Goal: Task Accomplishment & Management: Manage account settings

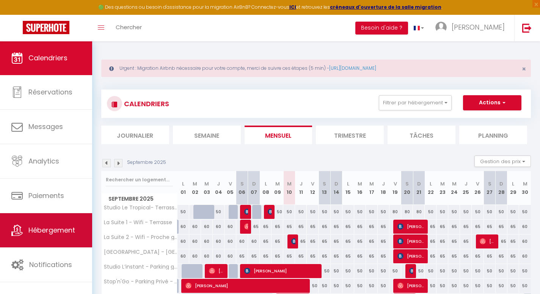
click at [64, 247] on link "Hébergement" at bounding box center [46, 230] width 92 height 34
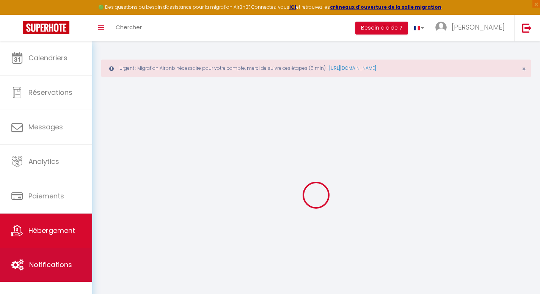
click at [64, 252] on link "Notifications" at bounding box center [46, 264] width 92 height 34
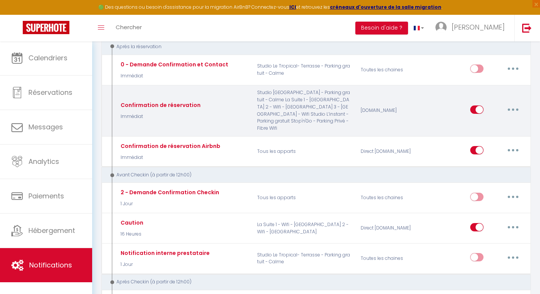
scroll to position [109, 0]
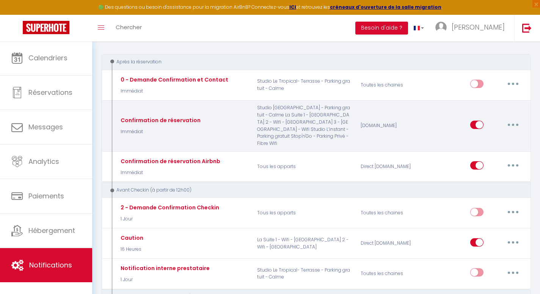
click at [512, 121] on button "button" at bounding box center [512, 125] width 21 height 12
click at [503, 137] on link "Editer" at bounding box center [493, 141] width 56 height 13
type input "Confirmation de réservation"
select select "Immédiat"
select select "if_booking_is_paid"
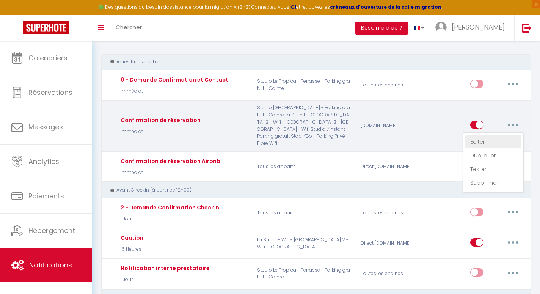
checkbox input "true"
checkbox input "false"
radio input "true"
type input "Votre réservation à [RENTAL:CITY] - [RENTAL:NAME]"
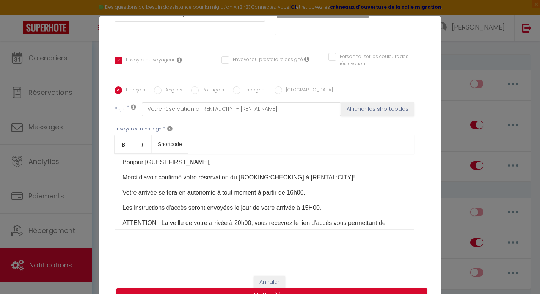
scroll to position [139, 0]
click at [298, 193] on p "Votre arrivée se fera en autonomie à tout moment à partir de 16h00." at bounding box center [263, 192] width 283 height 9
click at [343, 205] on p "Les instructions d'accès seront envoyées le jour de votre arrivée à 15H00." at bounding box center [263, 208] width 283 height 9
click at [215, 210] on p "Les instructions d'accès seront envoyées le jour de votre arrivée à 15H00." at bounding box center [263, 208] width 283 height 9
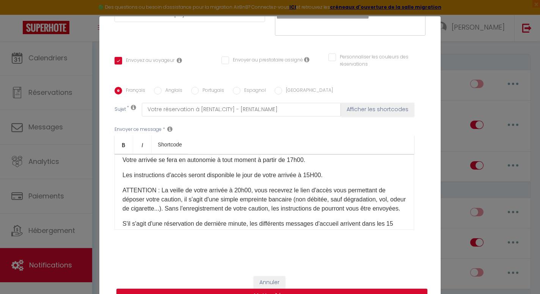
scroll to position [38, 0]
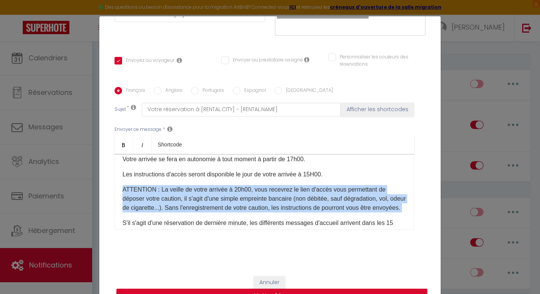
drag, startPoint x: 156, startPoint y: 216, endPoint x: 122, endPoint y: 186, distance: 45.4
click at [122, 186] on div "​Bonjour [GUEST:FIRST_NAME]​, Merci d'avoir confirmé votre réservation du [BOOK…" at bounding box center [263, 192] width 299 height 76
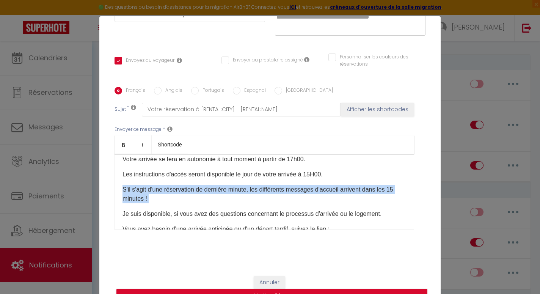
drag, startPoint x: 156, startPoint y: 198, endPoint x: 116, endPoint y: 187, distance: 41.5
click at [116, 187] on div "​Bonjour [GUEST:FIRST_NAME]​, Merci d'avoir confirmé votre réservation du [BOOK…" at bounding box center [263, 192] width 299 height 76
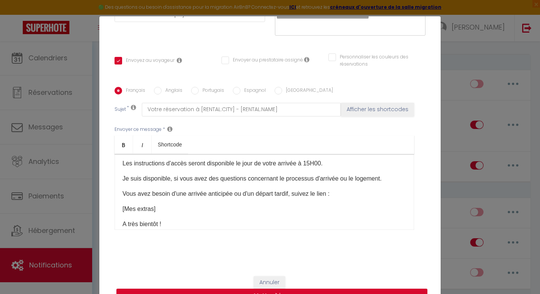
scroll to position [49, 0]
click at [243, 207] on p "[Mes extras]" at bounding box center [263, 208] width 283 height 9
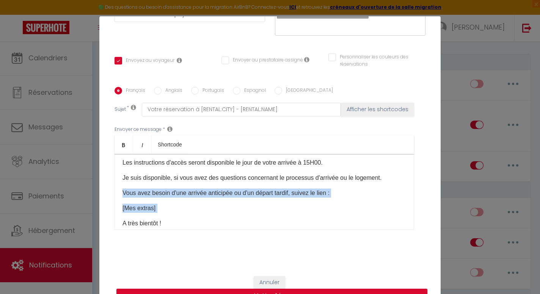
drag, startPoint x: 243, startPoint y: 207, endPoint x: 130, endPoint y: 190, distance: 113.9
click at [130, 190] on div "​Bonjour [GUEST:FIRST_NAME]​, Merci d'avoir confirmé votre réservation du [BOOK…" at bounding box center [263, 192] width 299 height 76
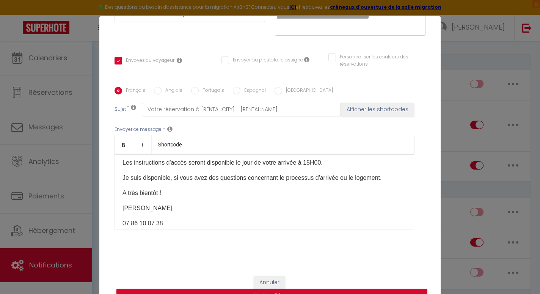
click at [363, 171] on div "​Bonjour [GUEST:FIRST_NAME]​, Merci d'avoir confirmé votre réservation du [BOOK…" at bounding box center [263, 192] width 299 height 76
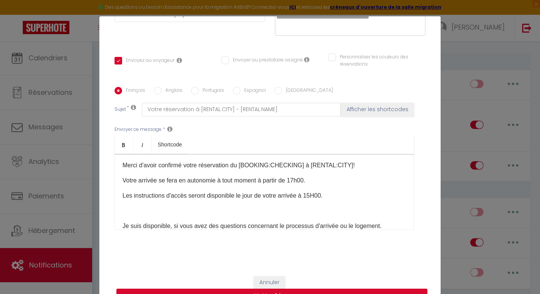
scroll to position [17, 0]
drag, startPoint x: 319, startPoint y: 179, endPoint x: 121, endPoint y: 178, distance: 197.8
click at [121, 178] on div "​Bonjour [GUEST:FIRST_NAME]​, Merci d'avoir confirmé votre réservation du [BOOK…" at bounding box center [263, 192] width 299 height 76
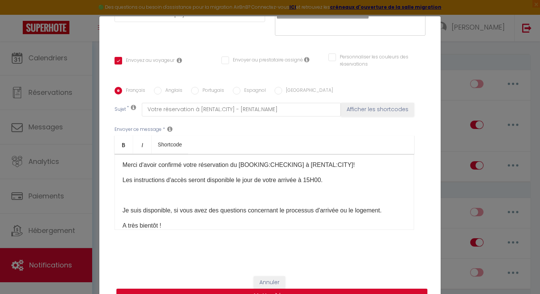
click at [161, 200] on div "​Bonjour [GUEST:FIRST_NAME]​, Merci d'avoir confirmé votre réservation du [BOOK…" at bounding box center [263, 192] width 299 height 76
click at [160, 196] on p at bounding box center [263, 195] width 283 height 9
drag, startPoint x: 341, startPoint y: 178, endPoint x: 121, endPoint y: 178, distance: 219.4
click at [121, 178] on div "​Bonjour [GUEST:FIRST_NAME]​, Merci d'avoir confirmé votre réservation du [BOOK…" at bounding box center [263, 192] width 299 height 76
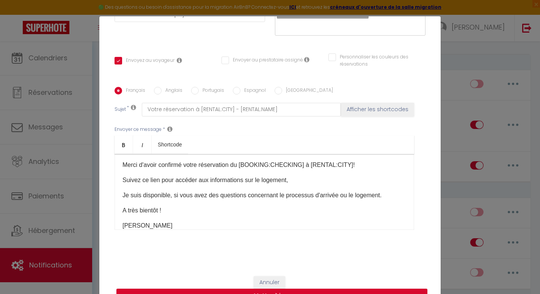
click at [360, 175] on div "​Bonjour [GUEST:FIRST_NAME]​, Merci d'avoir confirmé votre réservation du [BOOK…" at bounding box center [263, 192] width 299 height 76
click at [288, 180] on p "Suivez ce lien pour accéder aux informations sur le logement," at bounding box center [263, 179] width 283 height 9
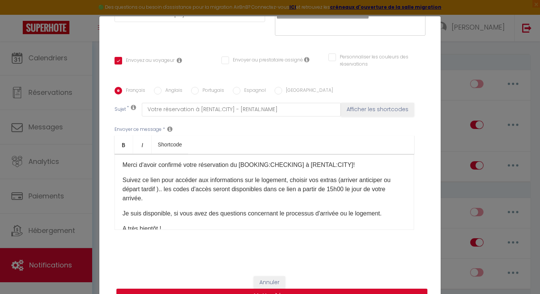
click at [213, 180] on p "Suivez ce lien pour accéder aux informations sur le logement, choisir vos extra…" at bounding box center [263, 188] width 283 height 27
click at [243, 180] on p "Suivez ce lien pour accéder aux informations sur le logement, choisir vos extra…" at bounding box center [263, 188] width 283 height 27
click at [201, 180] on p "Suivez ce lien pour accéder aux informations sur le logement, choisir vos extra…" at bounding box center [263, 188] width 283 height 27
drag, startPoint x: 200, startPoint y: 202, endPoint x: 124, endPoint y: 174, distance: 81.2
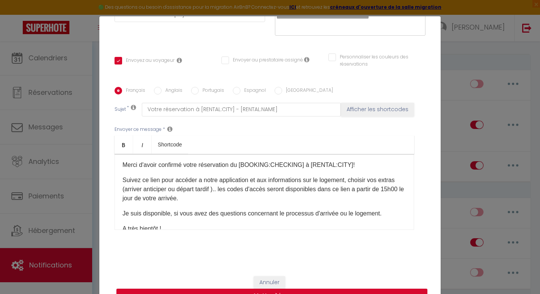
click at [124, 174] on div "​Bonjour [GUEST:FIRST_NAME]​, Merci d'avoir confirmé votre réservation du [BOOK…" at bounding box center [263, 192] width 299 height 76
click at [211, 204] on div "​Bonjour [GUEST:FIRST_NAME]​, Merci d'avoir confirmé votre réservation du [BOOK…" at bounding box center [263, 192] width 299 height 76
click at [206, 197] on p "Suivez ce lien pour accéder a notre application et aux informations sur le loge…" at bounding box center [263, 188] width 283 height 27
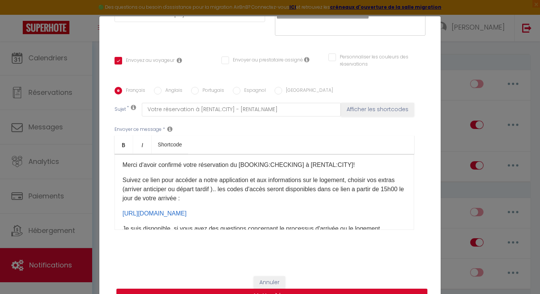
drag, startPoint x: 252, startPoint y: 199, endPoint x: 104, endPoint y: 180, distance: 148.5
click at [104, 180] on div "Titre * Confirmation de réservation Pour cet hébergement Sélectionner les héber…" at bounding box center [269, 87] width 341 height 363
copy p "Suivez ce lien pour accéder a notre application et aux informations sur le loge…"
click at [222, 204] on div "​Bonjour [GUEST:FIRST_NAME]​, Merci d'avoir confirmé votre réservation du [BOOK…" at bounding box center [263, 192] width 299 height 76
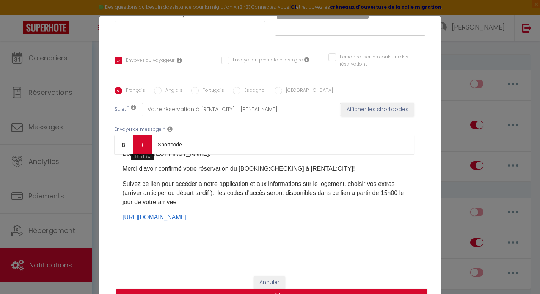
scroll to position [0, 0]
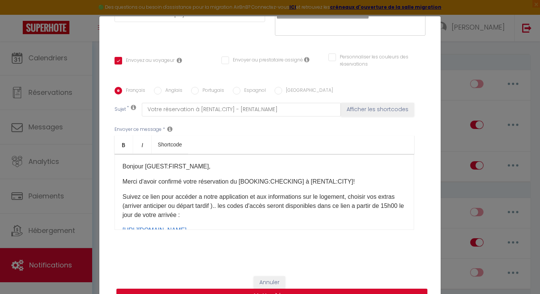
drag, startPoint x: 203, startPoint y: 205, endPoint x: 121, endPoint y: 167, distance: 89.9
click at [121, 167] on div "​Bonjour [GUEST:FIRST_NAME]​, Merci d'avoir confirmé votre réservation du [BOOK…" at bounding box center [263, 192] width 299 height 76
copy div "​Bonjour [GUEST:FIRST_NAME]​, Merci d'avoir confirmé votre réservation du [BOOK…"
click at [467, 111] on div "Modifier la notification × Titre * Confirmation de réservation Pour cet héberge…" at bounding box center [270, 147] width 540 height 294
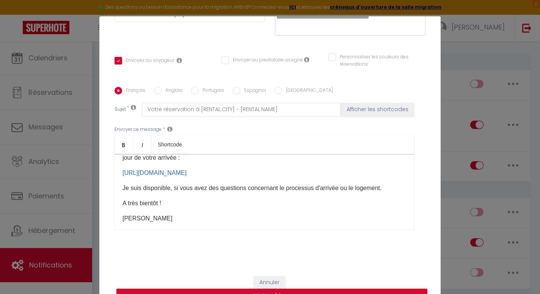
scroll to position [70, 0]
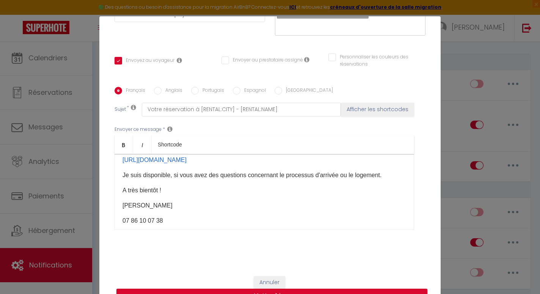
click at [310, 218] on p "07 86 10 07 38" at bounding box center [263, 220] width 283 height 9
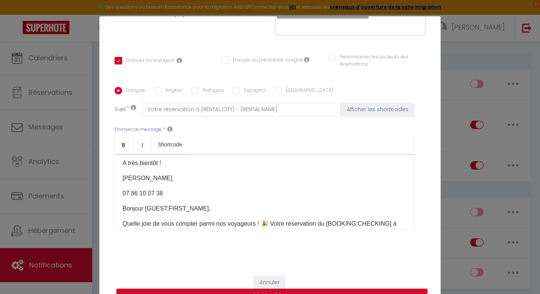
scroll to position [99, 0]
click at [202, 205] on p "Bonjour [GUEST:FIRST_NAME]," at bounding box center [263, 206] width 283 height 9
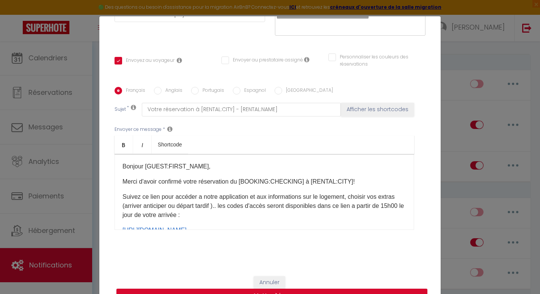
scroll to position [0, 0]
drag, startPoint x: 216, startPoint y: 160, endPoint x: 147, endPoint y: 161, distance: 68.6
click at [147, 161] on div "​Bonjour [GUEST:FIRST_NAME]​, Merci d'avoir confirmé votre réservation du [BOOK…" at bounding box center [263, 192] width 299 height 76
drag, startPoint x: 193, startPoint y: 167, endPoint x: 114, endPoint y: 164, distance: 78.9
click at [114, 164] on div "Français Anglais Portugais Espagnol Italien Sujet * Votre réservation à [RENTAL…" at bounding box center [270, 163] width 315 height 153
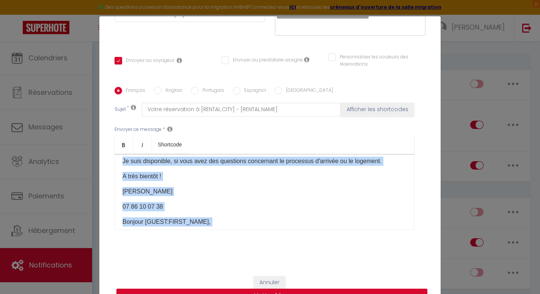
scroll to position [111, 0]
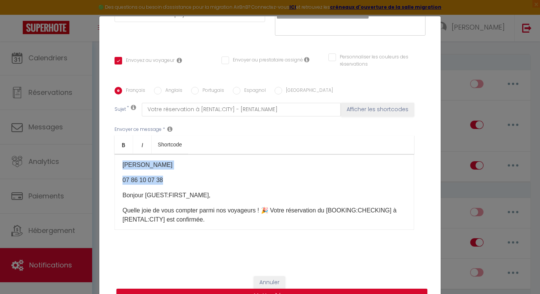
drag, startPoint x: 124, startPoint y: 177, endPoint x: 237, endPoint y: 184, distance: 113.5
click at [237, 184] on div "Merci d'avoir confirmé votre réservation du [BOOKING:CHECKING]​ à [RENTAL:CITY]…" at bounding box center [263, 192] width 299 height 76
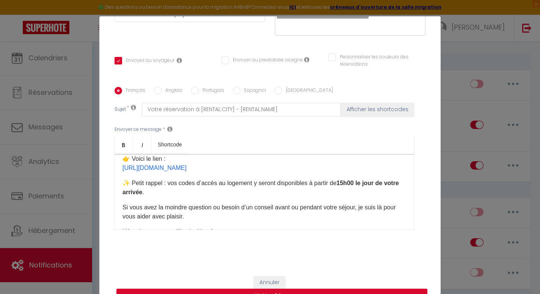
scroll to position [0, 0]
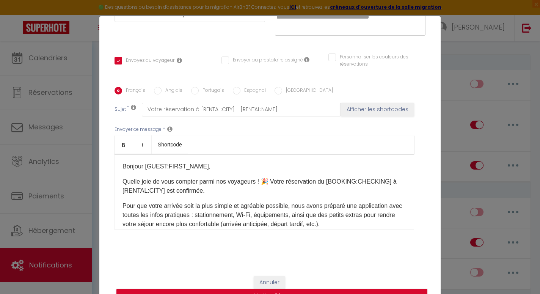
click at [202, 163] on p "Bonjour [GUEST:FIRST_NAME]," at bounding box center [263, 166] width 283 height 9
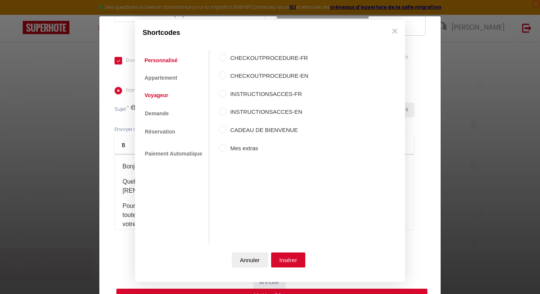
click at [170, 95] on link "Voyageur" at bounding box center [156, 96] width 31 height 14
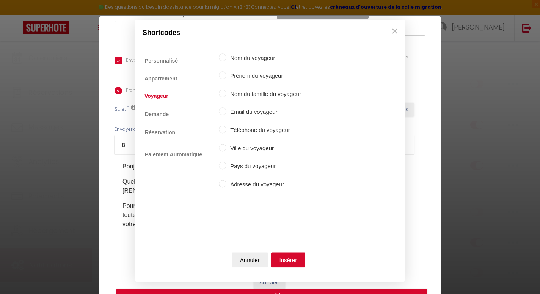
click at [227, 74] on label "Prénom du voyageur" at bounding box center [263, 76] width 75 height 9
click at [226, 74] on input "Prénom du voyageur" at bounding box center [223, 76] width 8 height 8
radio input "true"
click at [290, 257] on button "Insérer" at bounding box center [288, 259] width 34 height 15
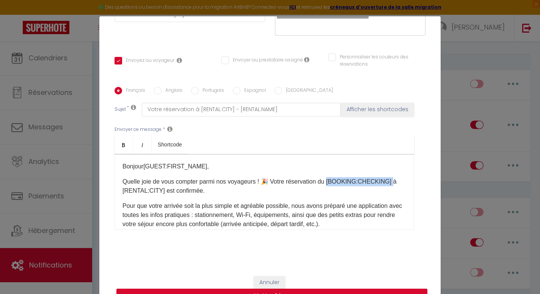
drag, startPoint x: 390, startPoint y: 184, endPoint x: 330, endPoint y: 182, distance: 60.3
click at [330, 182] on p "Quelle joie de vous compter parmi nos voyageurs ! 🎉 Votre réservation du [BOOKI…" at bounding box center [263, 186] width 283 height 18
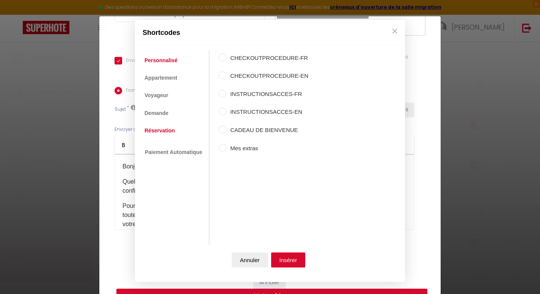
click at [161, 130] on link "Réservation" at bounding box center [160, 131] width 38 height 14
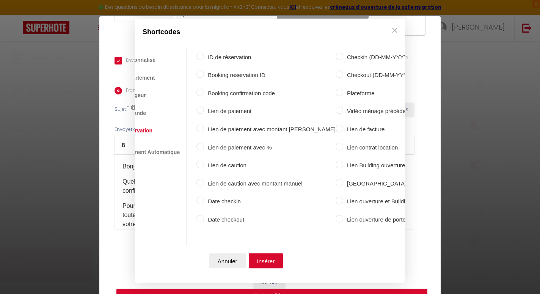
scroll to position [0, 19]
click at [229, 203] on label "Date checkin" at bounding box center [273, 201] width 132 height 9
click at [207, 203] on input "Date checkin" at bounding box center [204, 201] width 8 height 8
radio input "true"
click at [271, 260] on button "Insérer" at bounding box center [269, 260] width 34 height 15
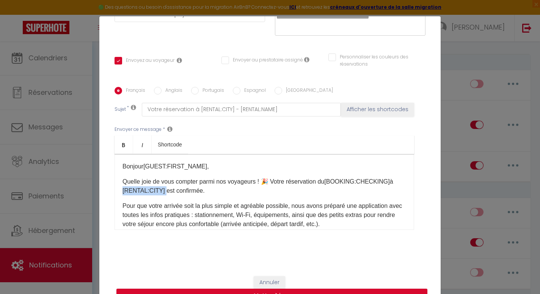
drag, startPoint x: 163, startPoint y: 191, endPoint x: 116, endPoint y: 186, distance: 46.8
click at [116, 186] on div "Bonjour [GUEST:FIRST_NAME] ​ , Quelle joie de vous compter parmi nos voyageurs …" at bounding box center [263, 192] width 299 height 76
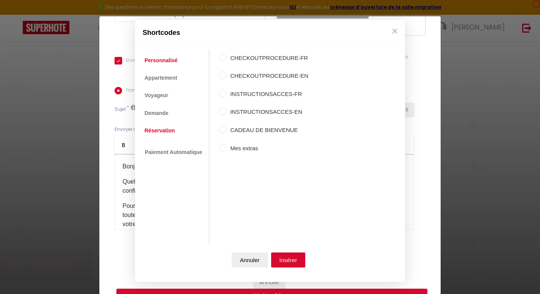
click at [160, 130] on link "Réservation" at bounding box center [160, 131] width 38 height 14
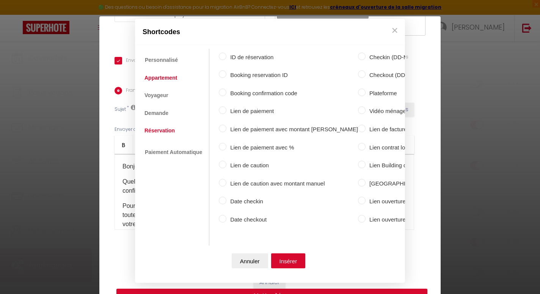
click at [162, 77] on link "Appartement" at bounding box center [161, 78] width 40 height 14
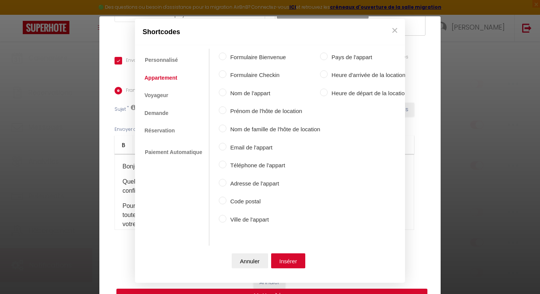
click at [223, 217] on input "Ville de l'appart" at bounding box center [223, 219] width 8 height 8
radio input "true"
click at [288, 258] on button "Insérer" at bounding box center [288, 260] width 34 height 15
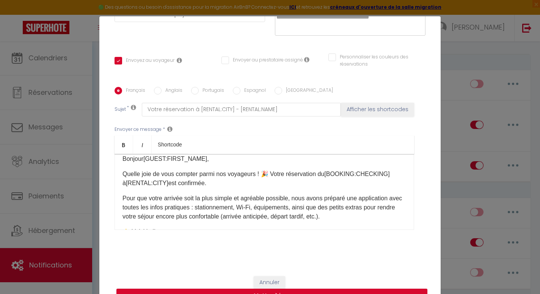
scroll to position [5, 0]
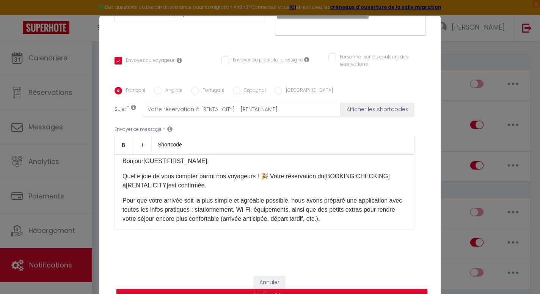
click at [261, 174] on p "Quelle joie de vous compter parmi nos voyageurs ! 🎉 Votre réservation du [BOOKI…" at bounding box center [263, 181] width 283 height 18
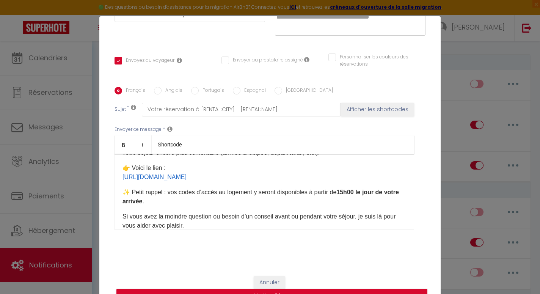
scroll to position [73, 0]
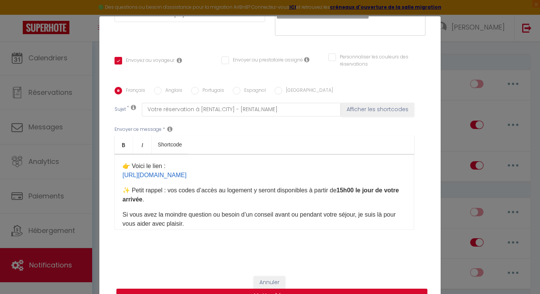
drag, startPoint x: 324, startPoint y: 175, endPoint x: 95, endPoint y: 163, distance: 229.6
click at [95, 163] on div "Modifier la notification × Titre * Confirmation de réservation Pour cet héberge…" at bounding box center [270, 147] width 540 height 294
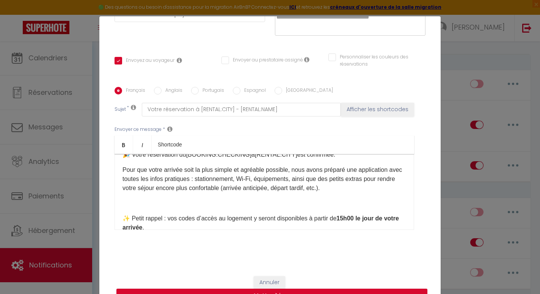
scroll to position [36, 0]
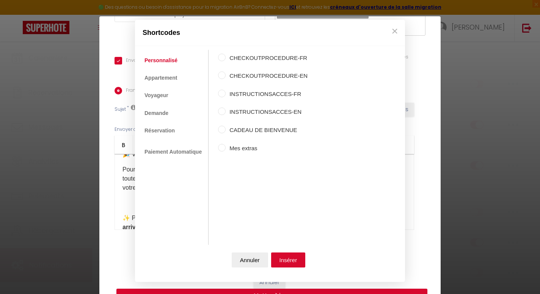
click at [263, 94] on label "INSTRUCTIONSACCES-FR" at bounding box center [266, 93] width 82 height 9
click at [225, 94] on input "INSTRUCTIONSACCES-FR" at bounding box center [222, 93] width 8 height 8
radio input "true"
click at [248, 147] on label "Mes extras" at bounding box center [266, 148] width 82 height 9
click at [225, 147] on input "Mes extras" at bounding box center [222, 148] width 8 height 8
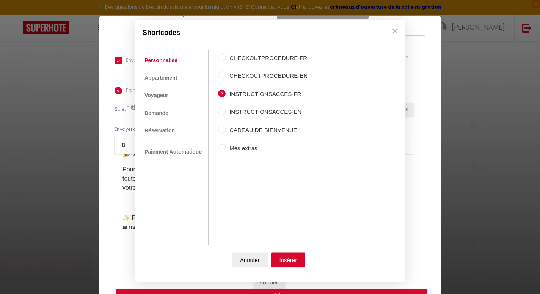
radio input "true"
click at [252, 96] on label "INSTRUCTIONSACCES-FR" at bounding box center [266, 93] width 82 height 9
click at [225, 96] on input "INSTRUCTIONSACCES-FR" at bounding box center [222, 93] width 8 height 8
radio input "true"
click at [288, 259] on button "Insérer" at bounding box center [288, 259] width 34 height 15
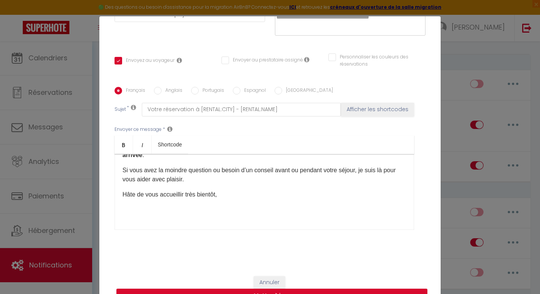
scroll to position [108, 0]
click at [281, 213] on p at bounding box center [263, 209] width 283 height 9
click at [287, 212] on p "[PERSON_NAME]" at bounding box center [263, 209] width 283 height 9
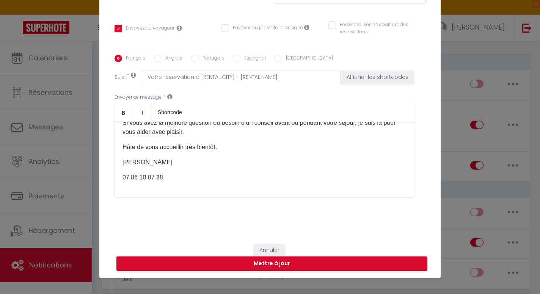
scroll to position [32, 0]
click at [315, 263] on button "Mettre à jour" at bounding box center [271, 263] width 311 height 14
checkbox input "true"
checkbox input "false"
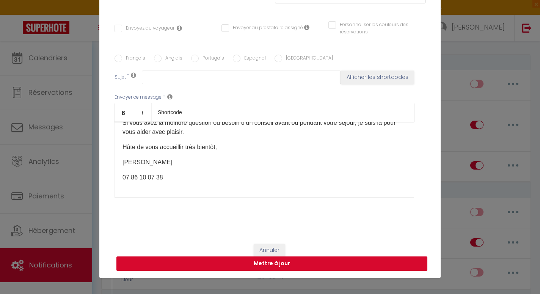
scroll to position [0, 0]
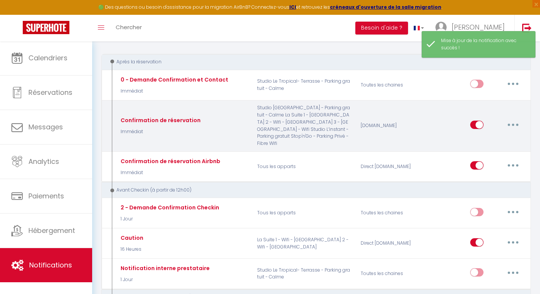
click at [512, 124] on icon "button" at bounding box center [513, 125] width 2 height 2
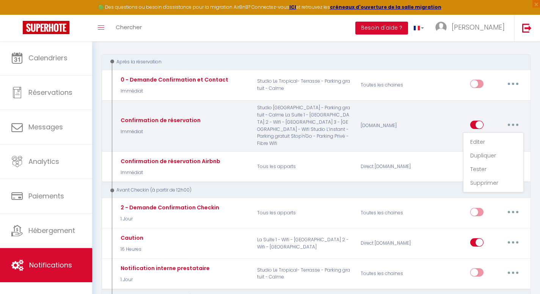
click at [388, 110] on div "[DOMAIN_NAME]" at bounding box center [389, 125] width 69 height 43
click at [512, 124] on icon "button" at bounding box center [513, 125] width 2 height 2
click at [484, 139] on link "Editer" at bounding box center [493, 141] width 56 height 13
type input "Confirmation de réservation"
select select "Immédiat"
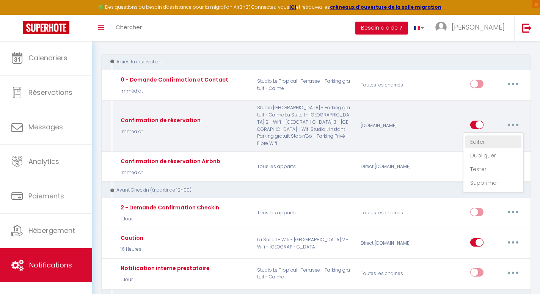
select select "if_booking_is_paid"
checkbox input "true"
checkbox input "false"
radio input "true"
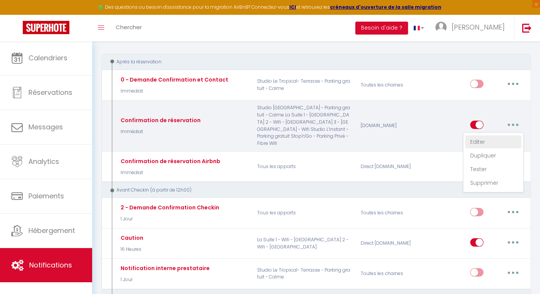
type input "Votre réservation à [RENTAL:CITY] - [RENTAL:NAME]"
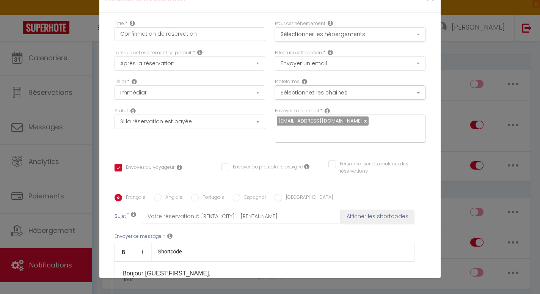
click at [362, 36] on button "Sélectionner les hébergements" at bounding box center [350, 34] width 150 height 14
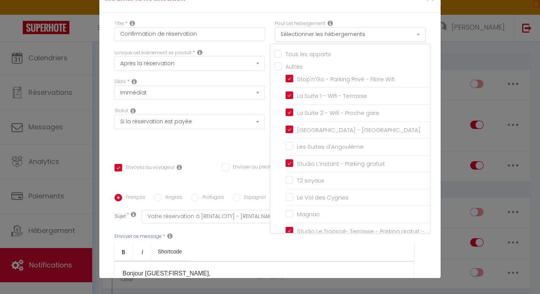
click at [362, 36] on button "Sélectionner les hébergements" at bounding box center [350, 34] width 150 height 14
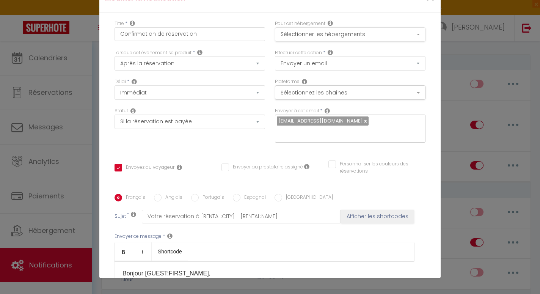
click at [362, 36] on button "Sélectionner les hébergements" at bounding box center [350, 34] width 150 height 14
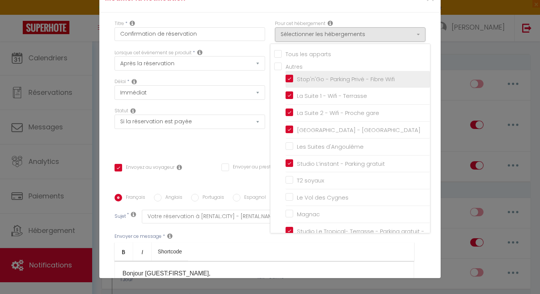
click at [291, 80] on input "Stop'n'Go - Parking Privé - Fibre Wifi" at bounding box center [357, 79] width 144 height 8
checkbox input "false"
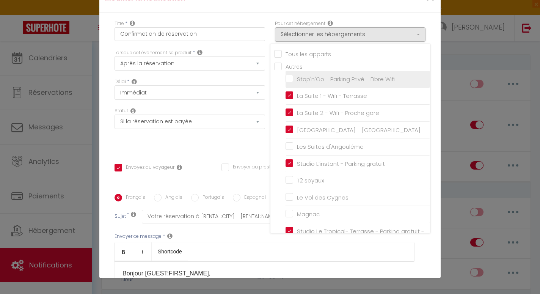
checkbox input "false"
checkbox input "true"
checkbox input "false"
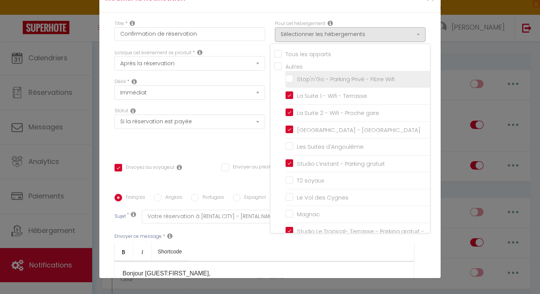
checkbox input "false"
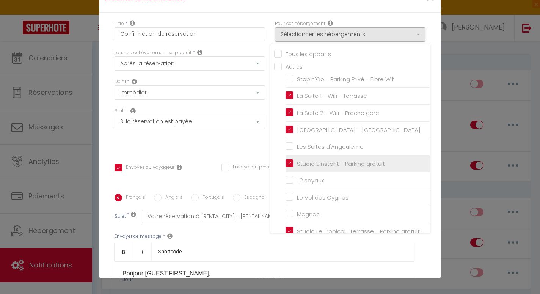
click at [289, 163] on input "Studio L’instant - Parking gratuit" at bounding box center [357, 164] width 144 height 8
checkbox input "false"
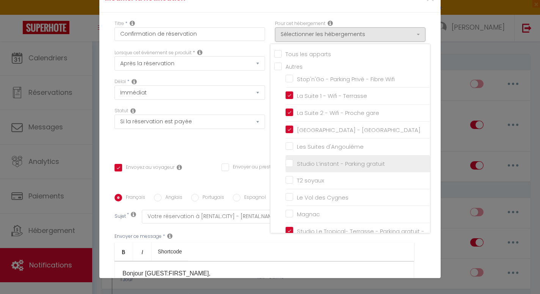
checkbox input "false"
checkbox input "true"
checkbox input "false"
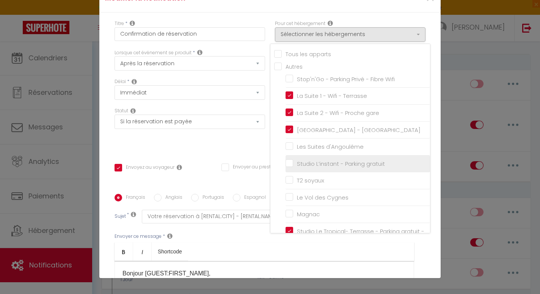
checkbox input "false"
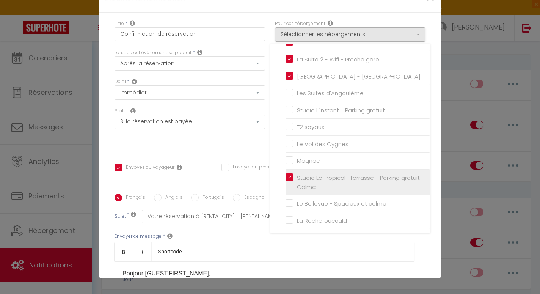
scroll to position [53, 0]
click at [289, 179] on input "Studio Le Tropical- Terrasse - Parking gratuit - Calme" at bounding box center [357, 183] width 144 height 8
checkbox input "false"
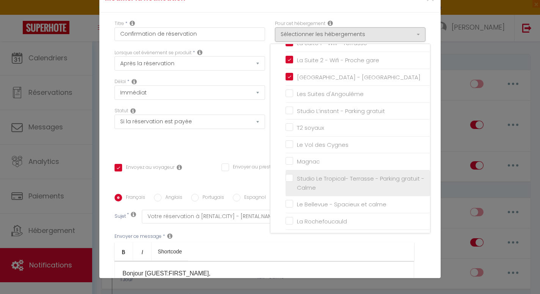
checkbox input "false"
checkbox input "true"
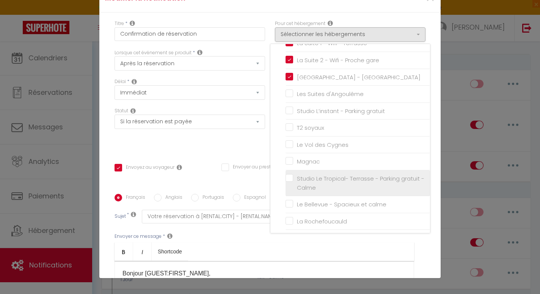
checkbox input "false"
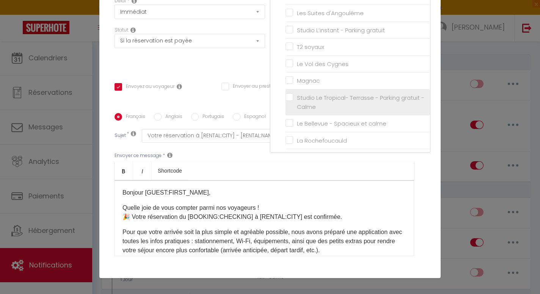
scroll to position [102, 0]
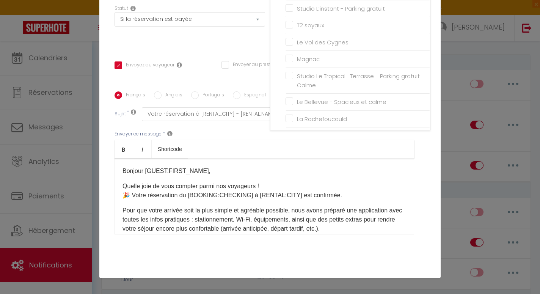
click at [292, 140] on ul "Bold Italic Shortcode" at bounding box center [263, 149] width 299 height 19
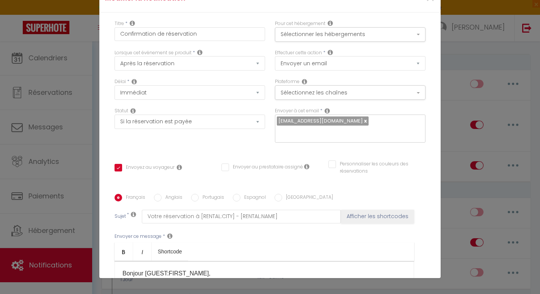
scroll to position [0, 0]
click at [340, 91] on button "Sélectionnez les chaînes" at bounding box center [350, 92] width 150 height 14
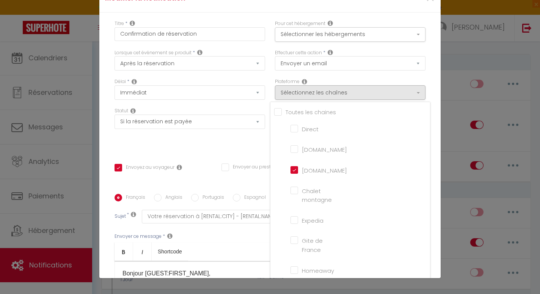
click at [296, 151] on input "[DOMAIN_NAME]" at bounding box center [311, 149] width 43 height 8
checkbox input "true"
checkbox input "false"
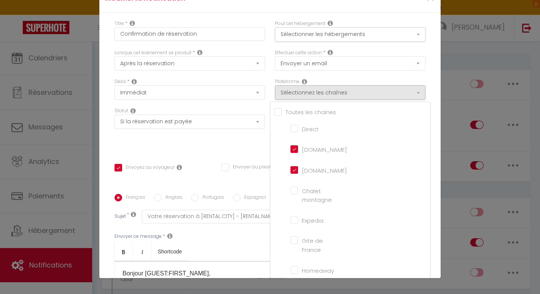
click at [251, 142] on div "Statut Aucun Si la réservation est payée Si réservation non payée Si la caution…" at bounding box center [190, 128] width 160 height 43
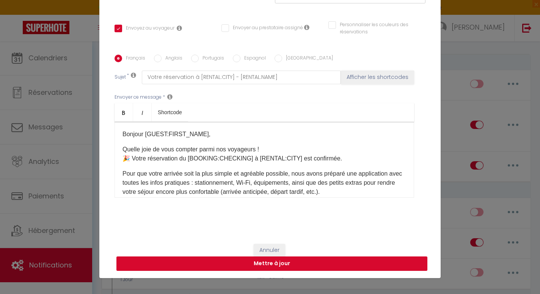
click at [265, 265] on button "Mettre à jour" at bounding box center [271, 263] width 311 height 14
checkbox input "true"
checkbox input "false"
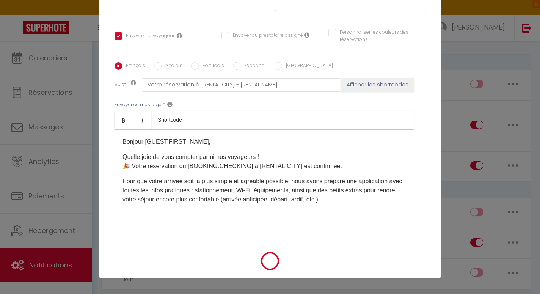
scroll to position [132, 0]
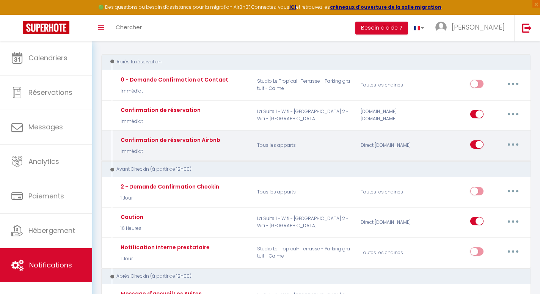
click at [513, 141] on button "button" at bounding box center [512, 144] width 21 height 12
click at [484, 160] on link "Editer" at bounding box center [493, 161] width 56 height 13
type input "Confirmation de réservation Airbnb"
select select "Immédiat"
select select "if_booking_is_paid"
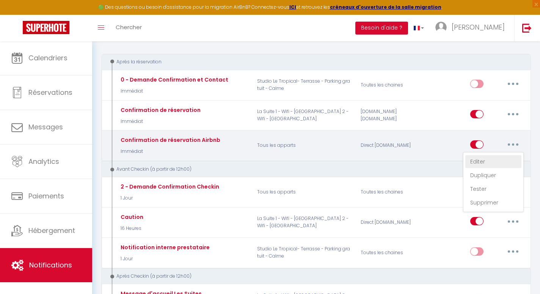
checkbox input "true"
checkbox input "false"
radio input "true"
type input "Votre réservation à [RENTAL:CITY] - [RENTAL:NAME]"
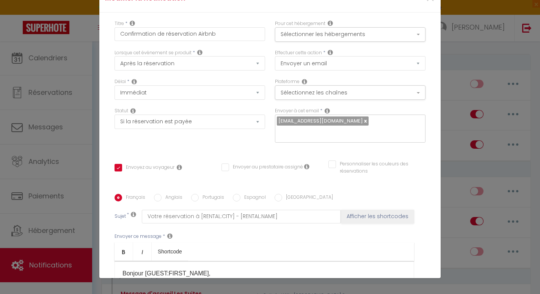
scroll to position [0, 0]
click at [361, 42] on div "Pour cet hébergement Sélectionner les hébergements Tous les apparts Autres Stop…" at bounding box center [350, 34] width 160 height 29
click at [363, 30] on button "Sélectionner les hébergements" at bounding box center [350, 34] width 150 height 14
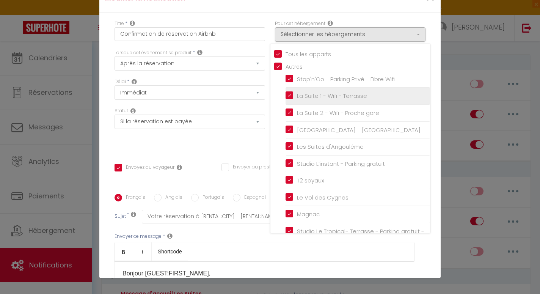
click at [291, 96] on input "La Suite 1 - Wifi - Terrasse" at bounding box center [357, 96] width 144 height 8
checkbox input "false"
checkbox input "true"
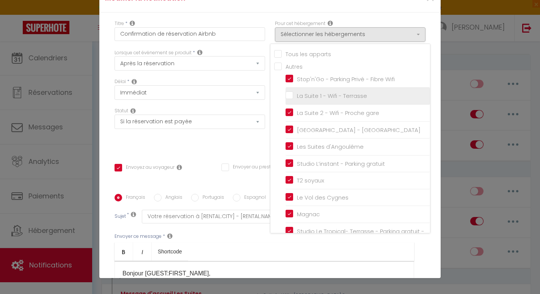
checkbox input "false"
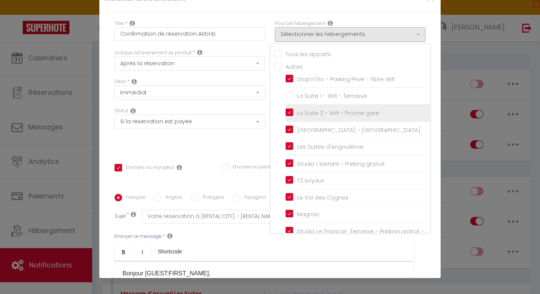
click at [291, 109] on input "La Suite 2 - Wifi - Proche gare" at bounding box center [357, 113] width 144 height 8
checkbox input "false"
checkbox input "true"
checkbox input "false"
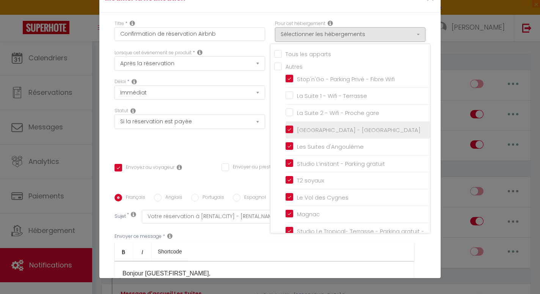
click at [291, 126] on input "[GEOGRAPHIC_DATA] - [GEOGRAPHIC_DATA]" at bounding box center [357, 130] width 144 height 8
checkbox input "false"
checkbox input "true"
checkbox input "false"
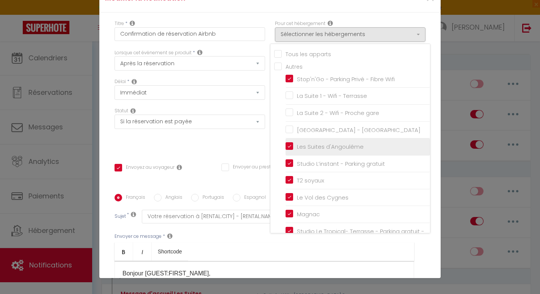
click at [289, 146] on input "Les Suites d'Angoulême" at bounding box center [357, 147] width 144 height 8
checkbox input "false"
checkbox input "true"
checkbox input "false"
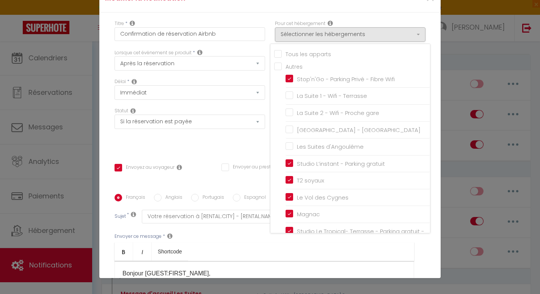
click at [354, 22] on div "Pour cet hébergement Sélectionner les hébergements Tous les apparts Autres Stop…" at bounding box center [350, 31] width 150 height 22
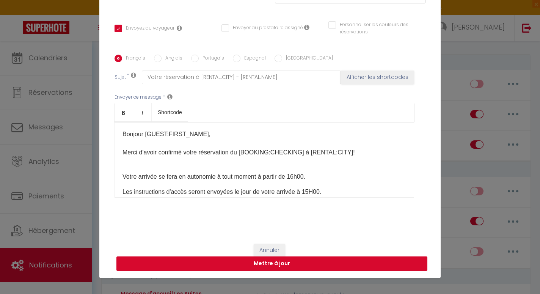
click at [293, 260] on button "Mettre à jour" at bounding box center [271, 263] width 311 height 14
checkbox input "true"
checkbox input "false"
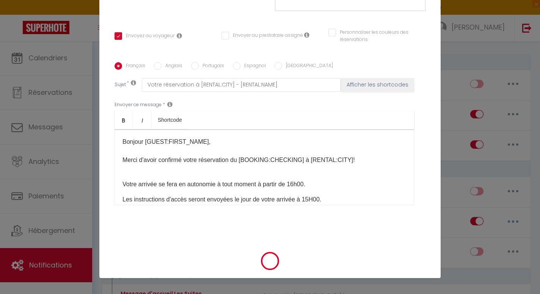
scroll to position [132, 0]
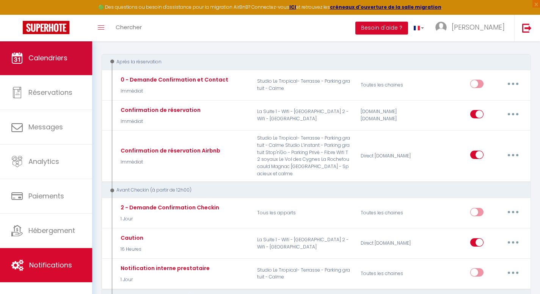
click at [70, 57] on link "Calendriers" at bounding box center [46, 58] width 92 height 34
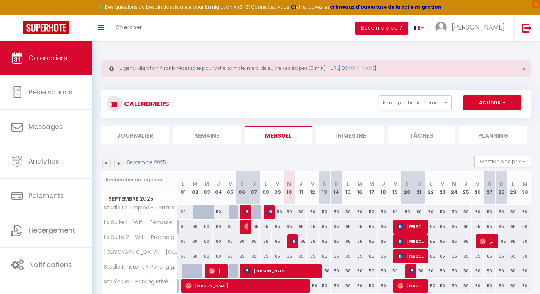
click at [293, 240] on img at bounding box center [294, 241] width 6 height 6
select select "OK"
select select "KO"
select select "0"
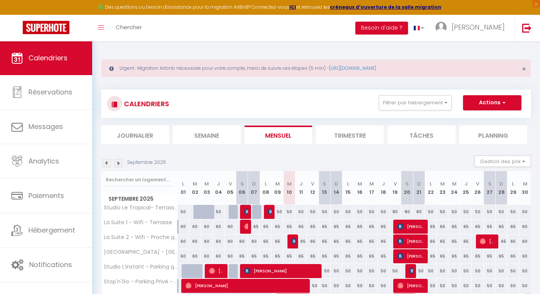
select select "1"
select select
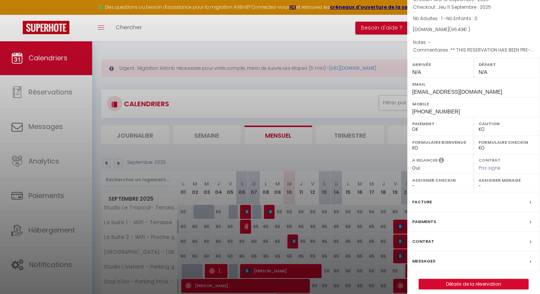
scroll to position [56, 0]
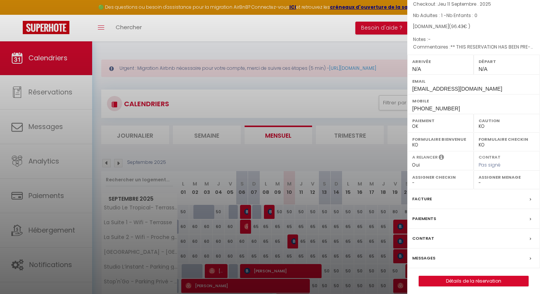
click at [427, 254] on label "Messages" at bounding box center [423, 258] width 23 height 8
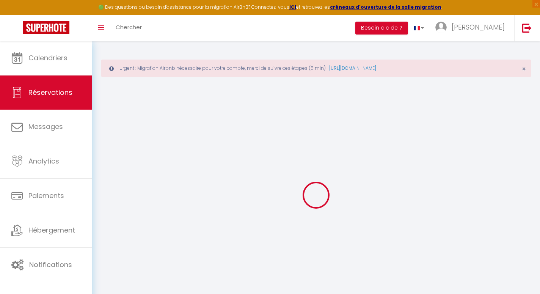
select select
checkbox input "false"
select select
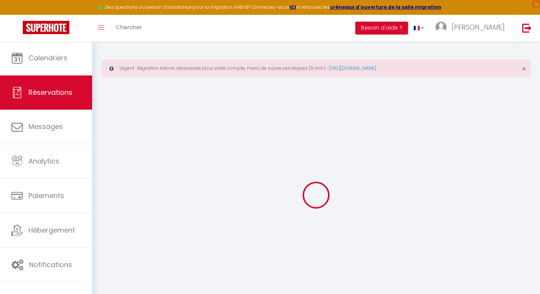
checkbox input "false"
type textarea "** THIS RESERVATION HAS BEEN PRE-PAID ** BOOKING NOTE : Payment charge is EUR 1…"
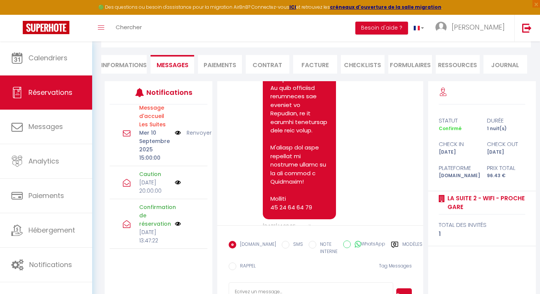
scroll to position [188, 0]
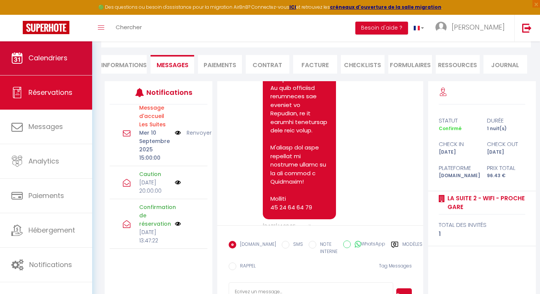
click at [55, 52] on link "Calendriers" at bounding box center [46, 58] width 92 height 34
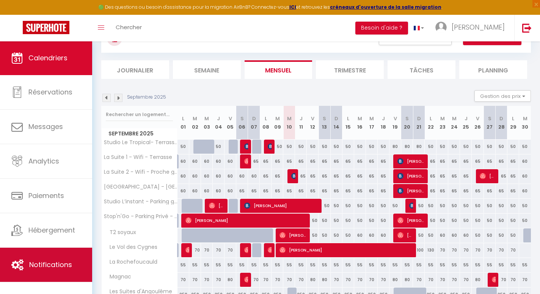
scroll to position [70, 0]
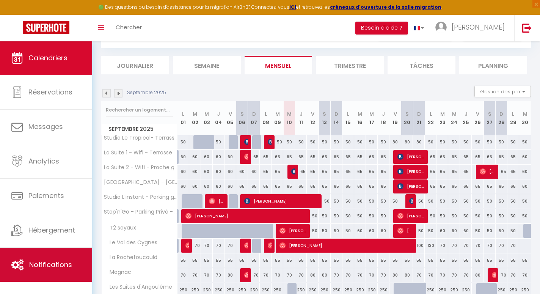
click at [61, 258] on link "Notifications" at bounding box center [46, 264] width 92 height 34
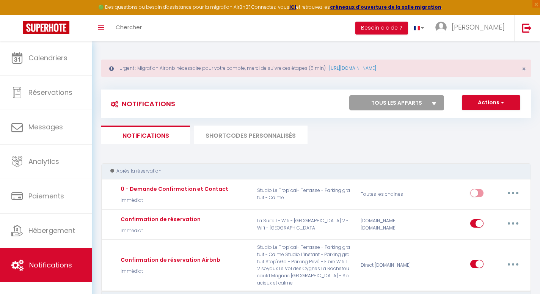
click at [241, 141] on li "SHORTCODES PERSONNALISÉS" at bounding box center [251, 134] width 114 height 19
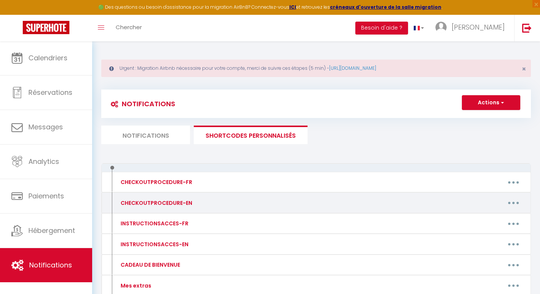
scroll to position [50, 0]
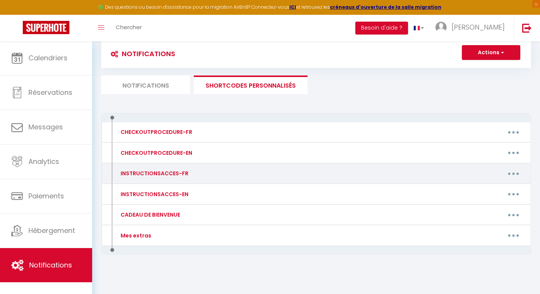
click at [269, 172] on div "Editer Supprimer" at bounding box center [372, 173] width 311 height 12
click at [518, 174] on button "button" at bounding box center [513, 173] width 21 height 12
click at [494, 188] on link "Editer" at bounding box center [493, 190] width 56 height 13
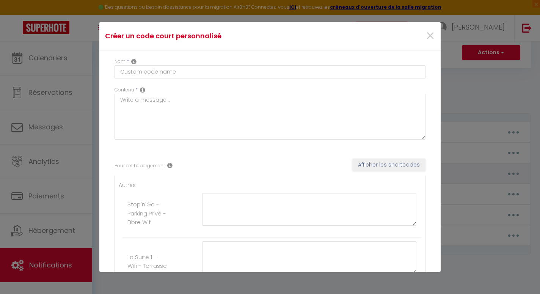
type input "INSTRUCTIONSACCES-FR"
type textarea ".."
type textarea "Votre logement est la Suite n°1, la boite à clé est fixée sur le montant de la …"
type textarea "Votre logement est la Suite n°2, la boite à clé est fixée sur le montant de la …"
type textarea "Votre logement est la Suite n°3, la boite à clé est fixée sur le montant de la …"
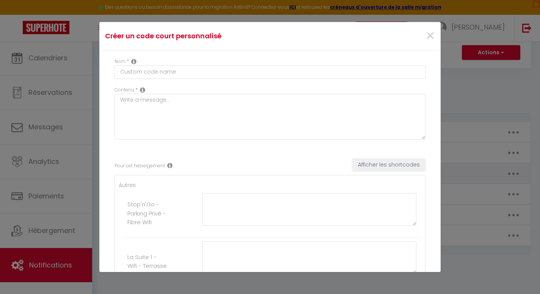
type textarea "Codes des boîtes à clé : Suite 1 : 1004 Suite 2 : 1702 Suite 3 : 8917 A votre d…"
type textarea "Suivez le couloir, empruntez les escaliers jusqu’au PREMIER ETAGE. porte de DRO…"
type textarea "La porte du logement est la 1ere porte à droite. Code de la boite à clé : 1982.…"
type textarea "Le logement est au 1er étage, porte de gauche. Code boîte à clé : 1996. A votre…"
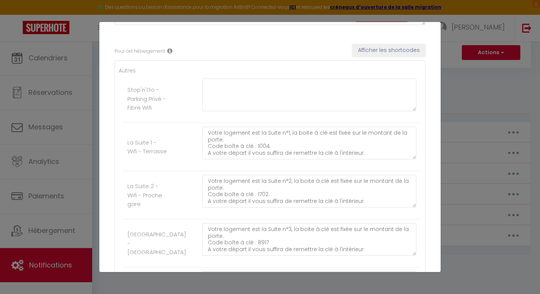
scroll to position [130, 0]
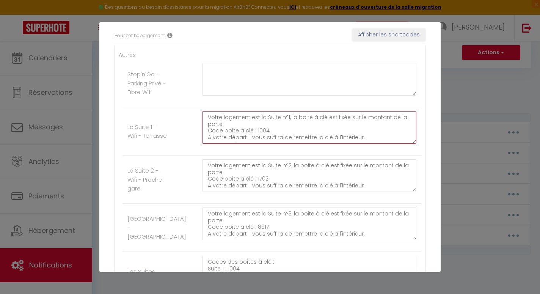
click at [276, 139] on textarea "Votre logement est la Suite n°1, la boite à clé est fixée sur le montant de la …" at bounding box center [309, 127] width 214 height 33
click at [273, 134] on textarea "Votre logement est la Suite n°1, la boite à clé est fixée sur le montant de la …" at bounding box center [309, 127] width 214 height 33
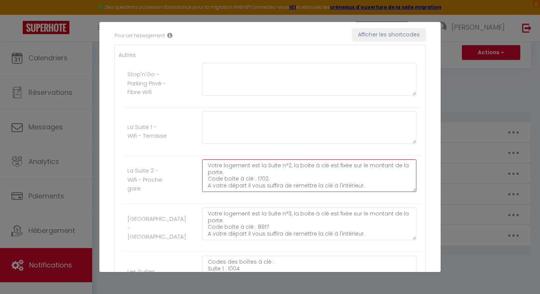
click at [271, 171] on textarea "Votre logement est la Suite n°2, la boite à clé est fixée sur le montant de la …" at bounding box center [309, 175] width 214 height 33
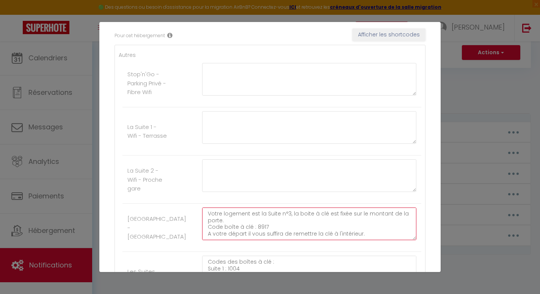
click at [258, 217] on textarea "Votre logement est la Suite n°3, la boite à clé est fixée sur le montant de la …" at bounding box center [309, 223] width 214 height 33
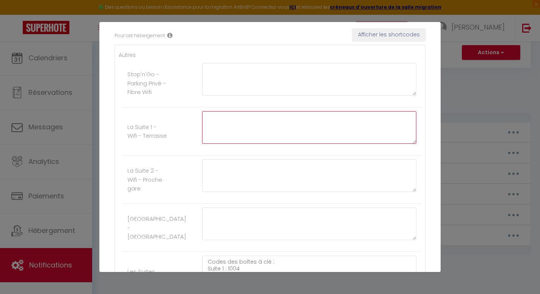
click at [290, 129] on textarea at bounding box center [309, 127] width 214 height 33
paste textarea "[URL][DOMAIN_NAME]"
type textarea "[URL][DOMAIN_NAME]"
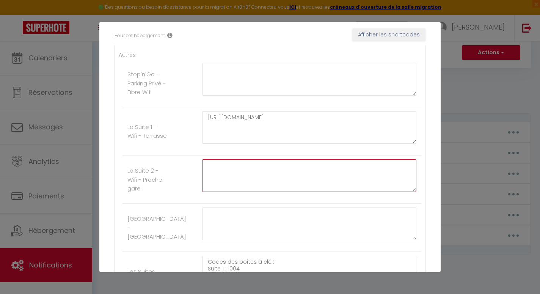
click at [285, 176] on textarea at bounding box center [309, 175] width 214 height 33
paste textarea "[URL][DOMAIN_NAME]"
type textarea "[URL][DOMAIN_NAME]"
click at [308, 278] on div "Mettre à jour le code court personnalisé × Nom * INSTRUCTIONSACCES-FR Contenu *…" at bounding box center [269, 147] width 341 height 294
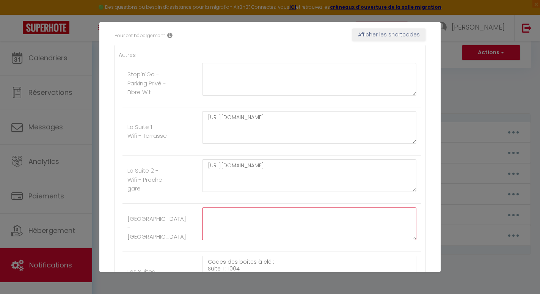
click at [330, 216] on textarea at bounding box center [309, 223] width 214 height 33
paste textarea "[URL][DOMAIN_NAME]"
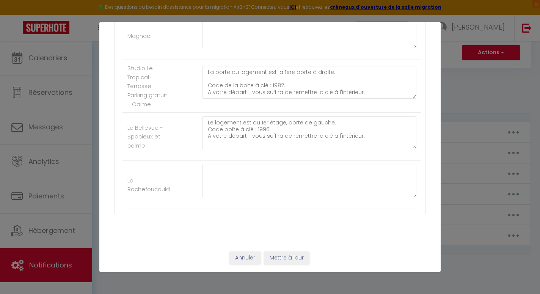
scroll to position [570, 0]
type textarea "[URL][DOMAIN_NAME]"
click at [286, 258] on button "Mettre à jour" at bounding box center [286, 257] width 45 height 13
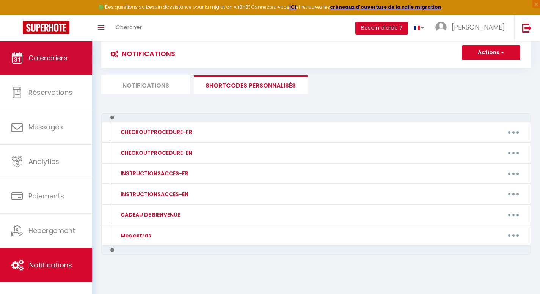
click at [62, 55] on span "Calendriers" at bounding box center [47, 57] width 39 height 9
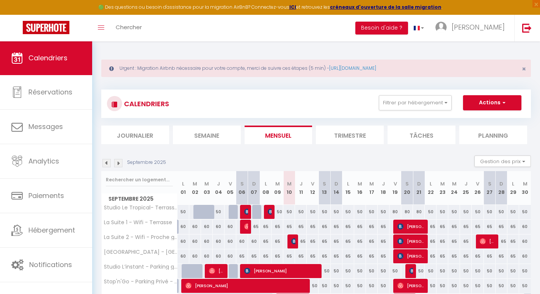
click at [293, 240] on img at bounding box center [294, 241] width 6 height 6
select select "OK"
select select "KO"
select select "0"
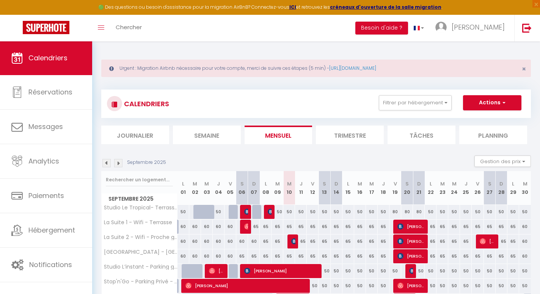
select select "1"
select select
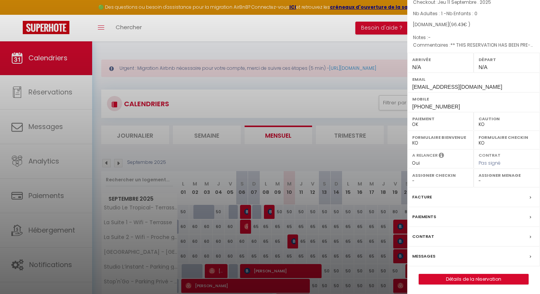
scroll to position [57, 0]
click at [432, 255] on label "Messages" at bounding box center [423, 256] width 23 height 8
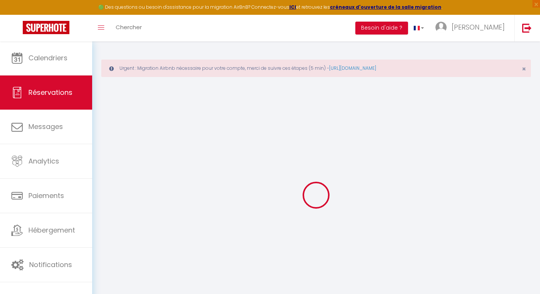
select select
checkbox input "false"
select select
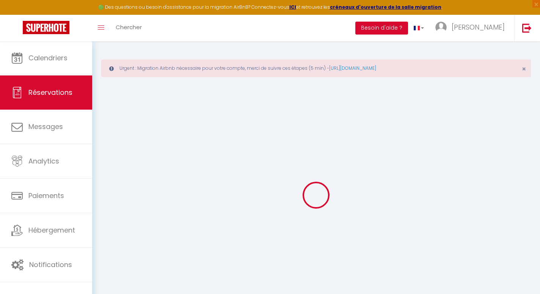
checkbox input "false"
type textarea "** THIS RESERVATION HAS BEEN PRE-PAID ** BOOKING NOTE : Payment charge is EUR 1…"
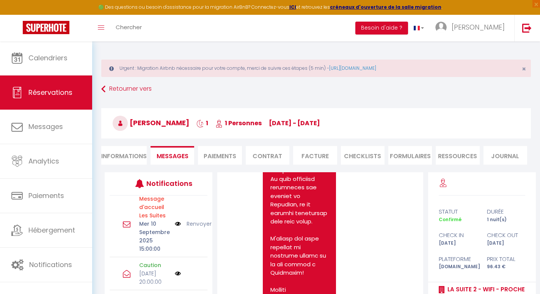
scroll to position [188, 0]
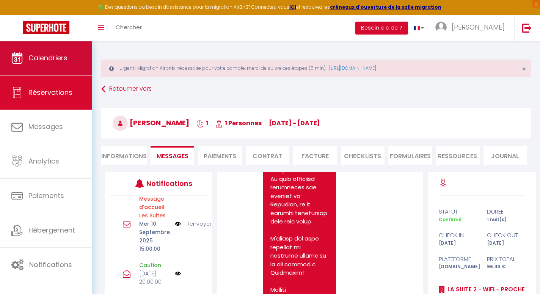
click at [47, 63] on span "Calendriers" at bounding box center [47, 57] width 39 height 9
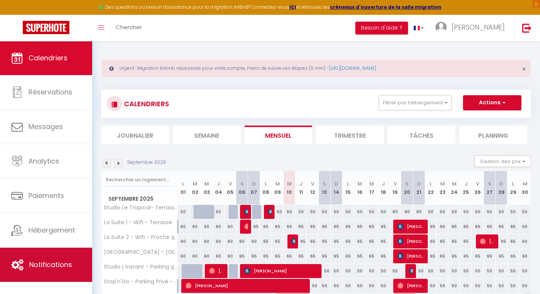
click at [46, 263] on span "Notifications" at bounding box center [50, 264] width 43 height 9
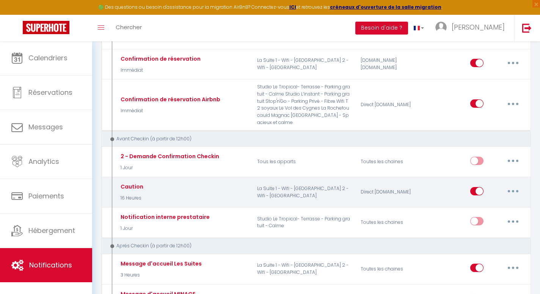
scroll to position [146, 0]
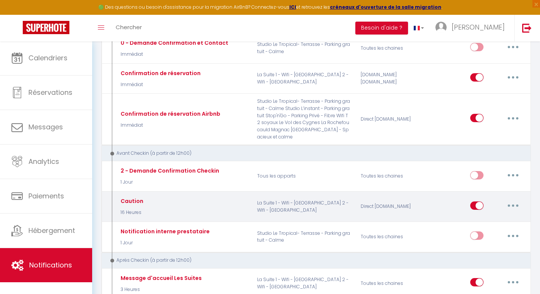
click at [476, 201] on input "checkbox" at bounding box center [476, 206] width 13 height 11
checkbox input "false"
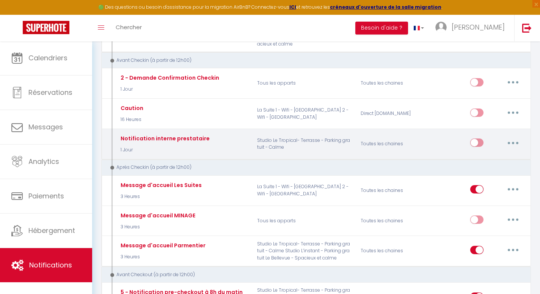
scroll to position [246, 0]
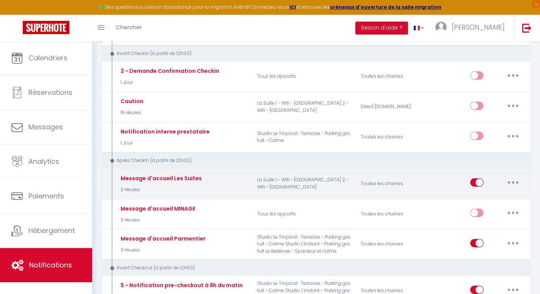
click at [511, 176] on button "button" at bounding box center [512, 182] width 21 height 12
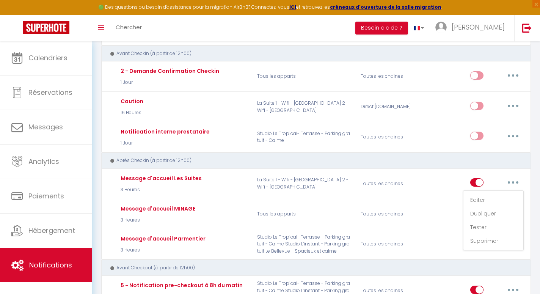
click at [443, 157] on div "Après Checkin (à partir de 12h00)" at bounding box center [311, 160] width 407 height 7
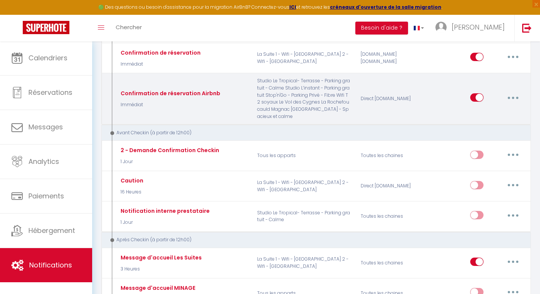
scroll to position [173, 0]
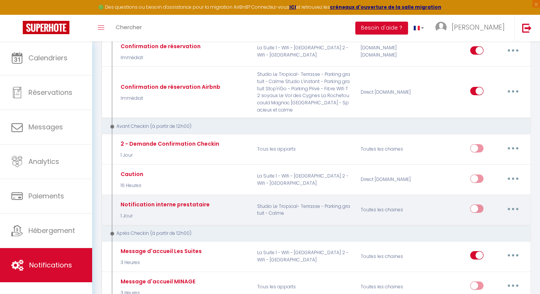
click at [510, 205] on button "button" at bounding box center [512, 208] width 21 height 12
click at [434, 219] on div "Notification interne prestataire 1 Jour Studio Le Tropical- Terrasse - Parking …" at bounding box center [315, 209] width 429 height 31
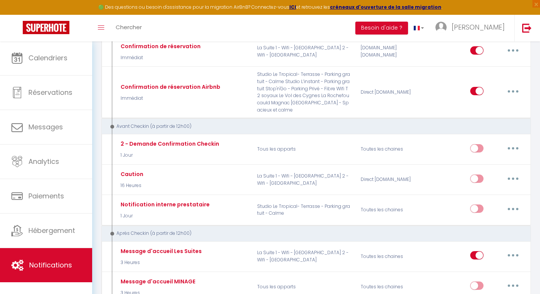
click at [433, 231] on div "Après Checkin (à partir de 12h00)" at bounding box center [311, 233] width 407 height 7
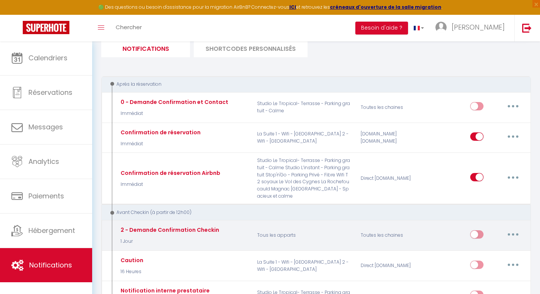
scroll to position [0, 0]
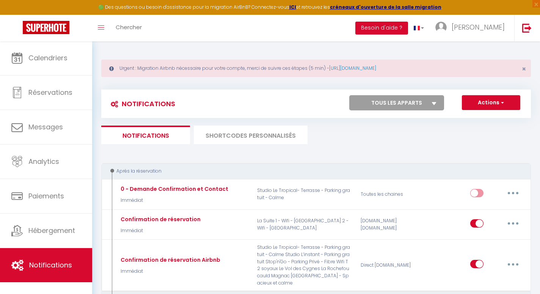
click at [483, 103] on button "Actions" at bounding box center [491, 102] width 58 height 15
click at [476, 120] on link "Nouvelle Notification" at bounding box center [480, 119] width 79 height 10
select select "Immédiat"
select select
checkbox input "false"
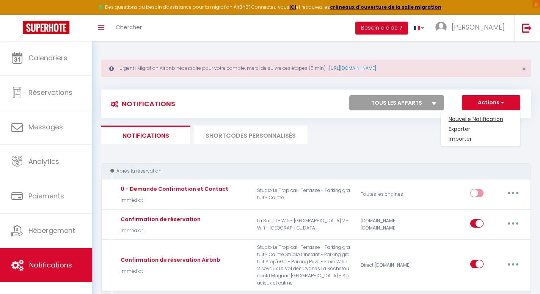
checkbox input "false"
radio input "true"
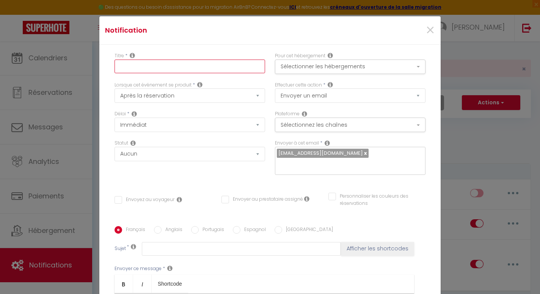
click at [251, 68] on input "text" at bounding box center [189, 66] width 150 height 14
type input "Rappel Extras 48h avant"
click at [304, 64] on button "Sélectionner les hébergements" at bounding box center [350, 66] width 150 height 14
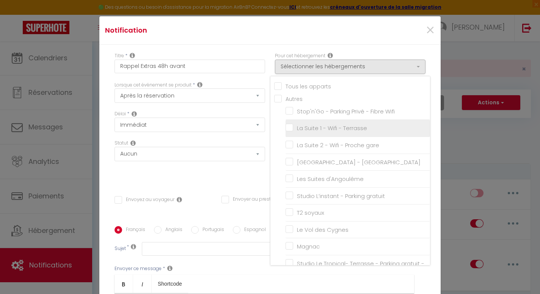
click at [291, 127] on input "La Suite 1 - Wifi - Terrasse" at bounding box center [357, 128] width 144 height 8
checkbox input "true"
checkbox input "false"
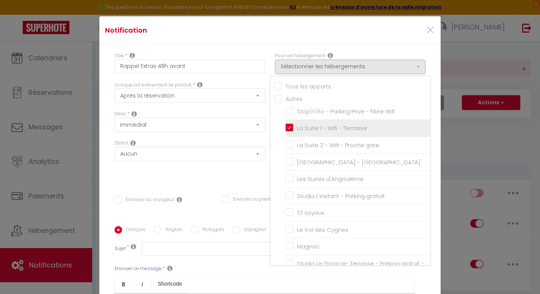
checkbox input "false"
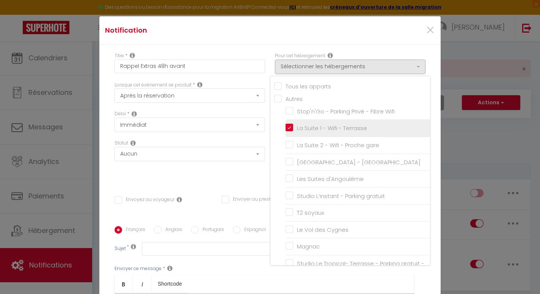
checkbox input "false"
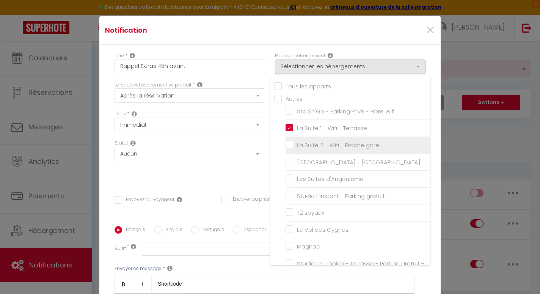
click at [291, 142] on input "La Suite 2 - Wifi - Proche gare" at bounding box center [357, 145] width 144 height 8
checkbox input "true"
checkbox input "false"
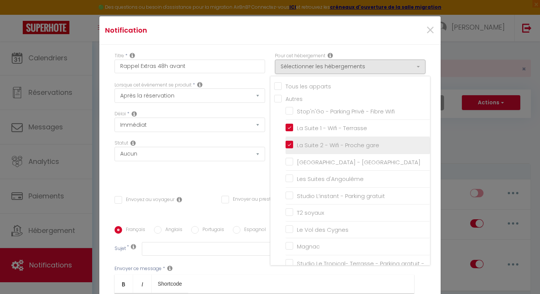
checkbox input "false"
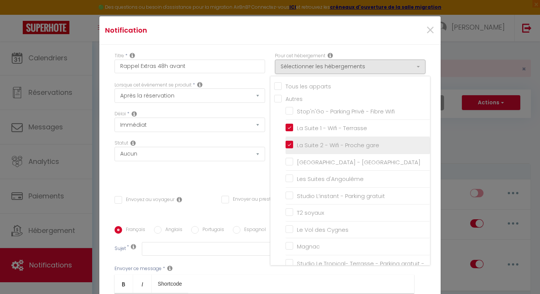
checkbox input "false"
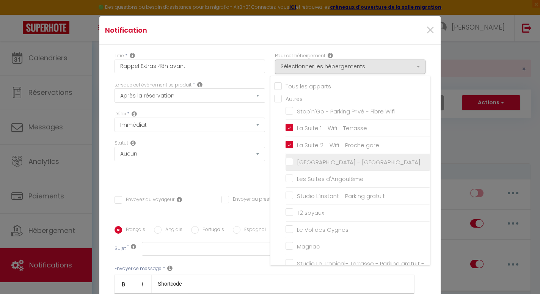
click at [289, 159] on input "[GEOGRAPHIC_DATA] - [GEOGRAPHIC_DATA]" at bounding box center [357, 162] width 144 height 8
checkbox input "true"
checkbox input "false"
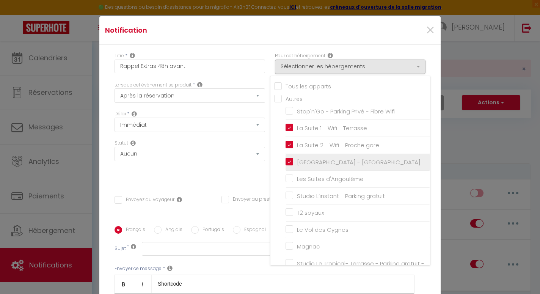
checkbox input "false"
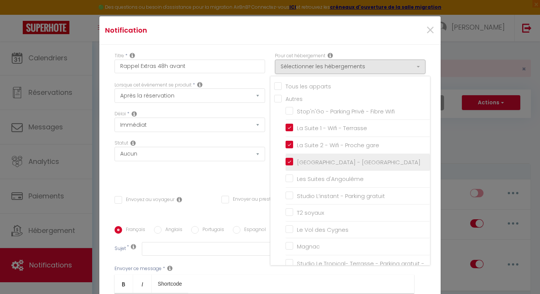
checkbox input "false"
click at [271, 167] on div "Tous les apparts Autres Stop'n'Go - Parking Privé - Fibre Wifi La Suite 1 - Wif…" at bounding box center [350, 170] width 160 height 189
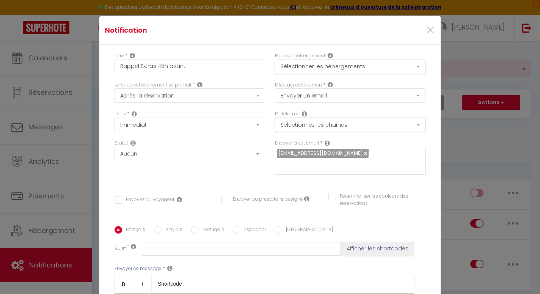
click at [293, 66] on button "Sélectionner les hébergements" at bounding box center [350, 66] width 150 height 14
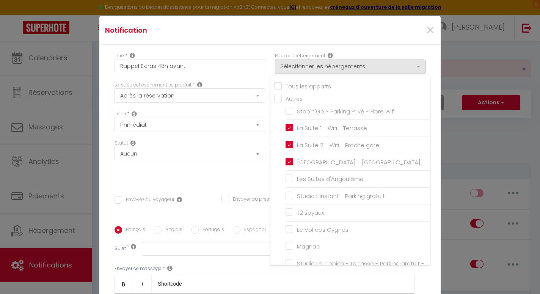
click at [258, 86] on div "Lorsque cet événement se produit * Après la réservation Avant Checkin (à partir…" at bounding box center [189, 92] width 150 height 22
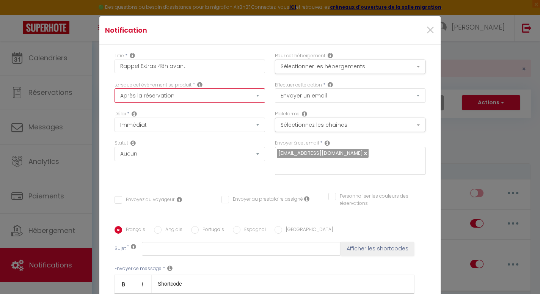
select select "2"
checkbox input "false"
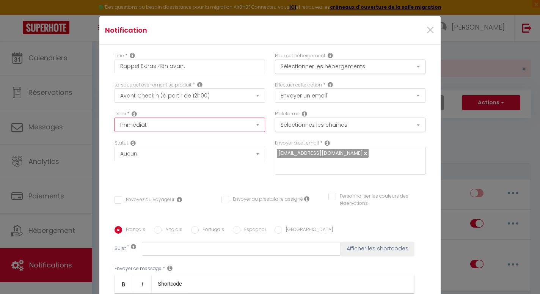
select select "2 Jours"
checkbox input "false"
click at [374, 126] on button "Sélectionnez les chaînes" at bounding box center [350, 124] width 150 height 14
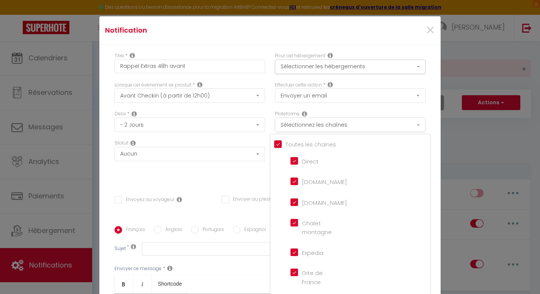
click at [374, 126] on button "Sélectionnez les chaînes" at bounding box center [350, 124] width 150 height 14
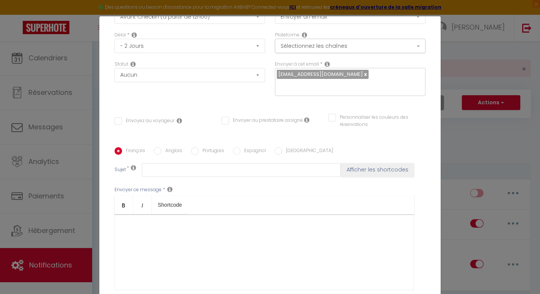
scroll to position [80, 0]
click at [139, 124] on input "Envoyez au voyageur" at bounding box center [144, 120] width 60 height 8
checkbox input "true"
checkbox input "false"
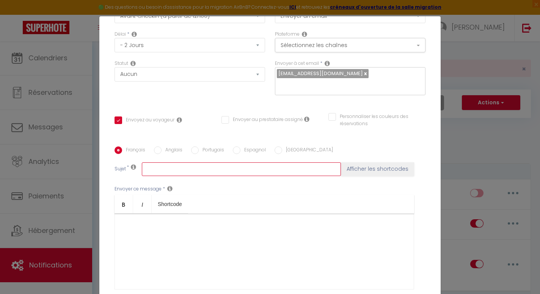
paste input "Plus que 2 jours avant votre arrivée à [RENTAL:CITY] ✨"
drag, startPoint x: 279, startPoint y: 168, endPoint x: 246, endPoint y: 169, distance: 33.4
click at [246, 169] on input "Plus que 2 jours avant votre arrivée à [RENTAL:CITY] ✨" at bounding box center [241, 169] width 199 height 14
type input "Plus que 2 jours avant votre arrivée à ✨"
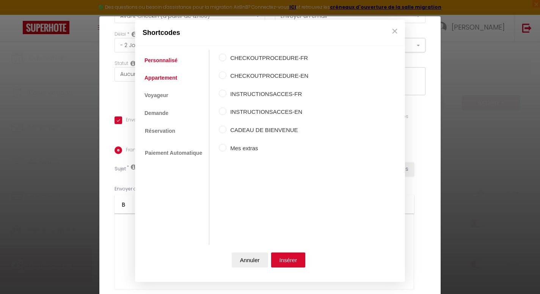
click at [167, 80] on link "Appartement" at bounding box center [161, 78] width 40 height 14
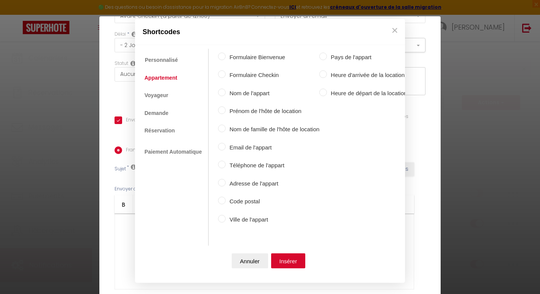
click at [242, 218] on label "Ville de l'appart" at bounding box center [272, 219] width 94 height 9
click at [225, 218] on input "Ville de l'appart" at bounding box center [222, 219] width 8 height 8
radio input "true"
click at [291, 260] on button "Insérer" at bounding box center [288, 260] width 34 height 15
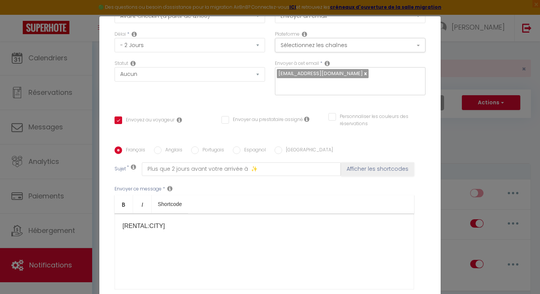
click at [282, 238] on div "[RENTAL:CITY] ​" at bounding box center [263, 251] width 299 height 76
click at [186, 225] on div "[RENTAL:CITY] ​" at bounding box center [263, 251] width 299 height 76
drag, startPoint x: 186, startPoint y: 225, endPoint x: 116, endPoint y: 226, distance: 70.5
click at [116, 225] on div "[RENTAL:CITY] ​" at bounding box center [263, 251] width 299 height 76
click at [144, 228] on div "[RENTAL:CITY] ​" at bounding box center [263, 251] width 299 height 76
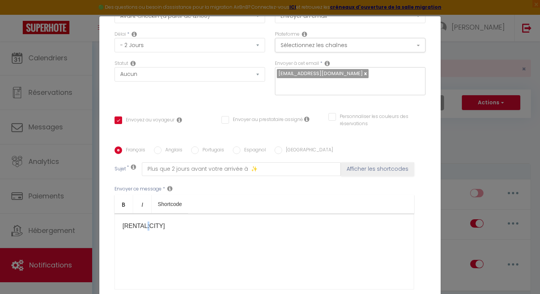
click at [144, 228] on div "[RENTAL:CITY] ​" at bounding box center [263, 251] width 299 height 76
click at [244, 171] on input "Plus que 2 jours avant votre arrivée à ✨" at bounding box center [241, 169] width 199 height 14
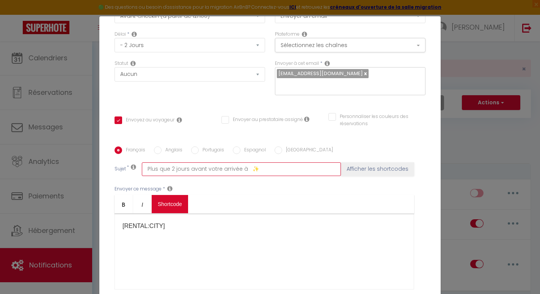
type input "Plus que 2 jours avant votre arrivée à ✨"
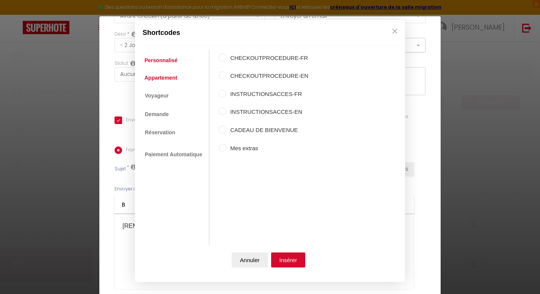
click at [175, 78] on link "Appartement" at bounding box center [161, 78] width 40 height 14
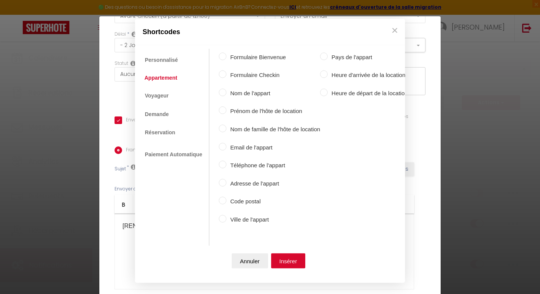
click at [258, 216] on label "Ville de l'appart" at bounding box center [273, 219] width 94 height 9
click at [226, 216] on input "Ville de l'appart" at bounding box center [223, 219] width 8 height 8
radio input "true"
click at [292, 265] on button "Insérer" at bounding box center [288, 260] width 34 height 15
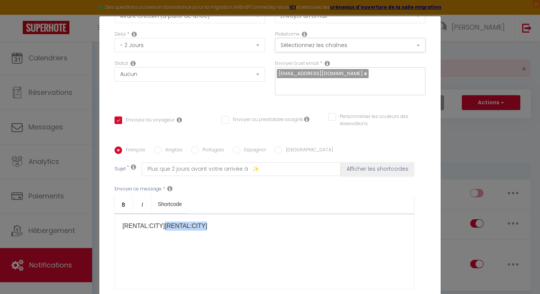
drag, startPoint x: 205, startPoint y: 229, endPoint x: 163, endPoint y: 227, distance: 42.5
click at [163, 227] on div "[RENTAL:CITY] ​ [RENTAL:CITY] ​" at bounding box center [263, 251] width 299 height 76
drag, startPoint x: 168, startPoint y: 238, endPoint x: 106, endPoint y: 236, distance: 62.2
click at [106, 236] on div "Titre * Rappel Extras 48h avant Pour cet hébergement Sélectionner les hébergeme…" at bounding box center [269, 146] width 341 height 363
drag, startPoint x: 164, startPoint y: 228, endPoint x: 108, endPoint y: 225, distance: 56.9
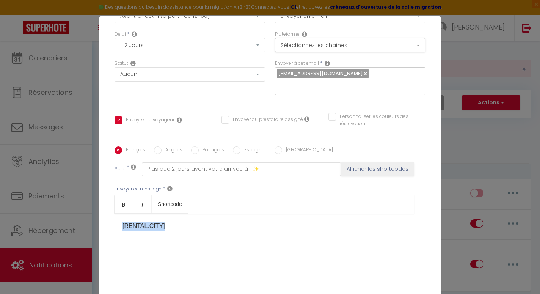
click at [108, 225] on div "Titre * Rappel Extras 48h avant Pour cet hébergement Sélectionner les hébergeme…" at bounding box center [269, 146] width 341 height 363
click at [151, 227] on div "[RENTAL:CITY] ​ ​" at bounding box center [263, 251] width 299 height 76
click at [167, 222] on div "[RENTAL:CITY] ​ ​" at bounding box center [263, 251] width 299 height 76
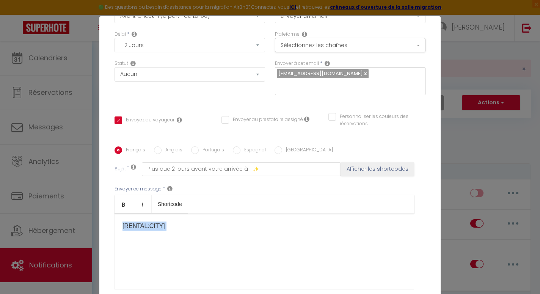
click at [161, 230] on div "[RENTAL:CITY] ​ ​" at bounding box center [263, 251] width 299 height 76
click at [158, 225] on div "[RENTAL:CITY] ​ ​" at bounding box center [263, 251] width 299 height 76
drag, startPoint x: 162, startPoint y: 225, endPoint x: 123, endPoint y: 225, distance: 38.7
click at [123, 225] on div "[RENTAL:CITY] ​ ​" at bounding box center [263, 251] width 299 height 76
click at [372, 171] on button "Afficher les shortcodes" at bounding box center [377, 169] width 73 height 14
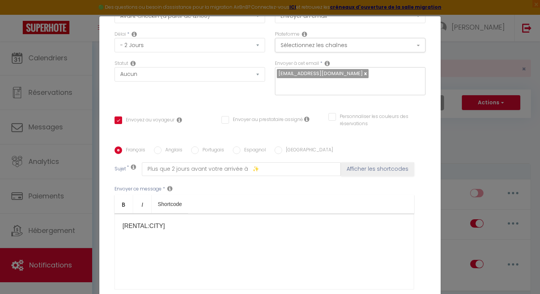
checkbox input "false"
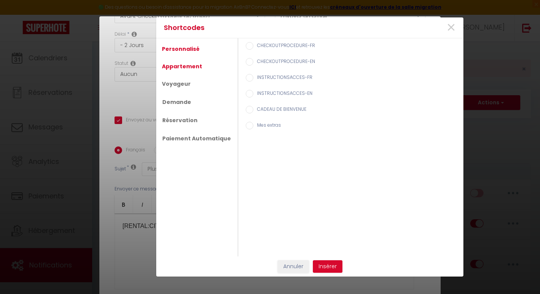
click at [187, 66] on link "Appartement" at bounding box center [182, 66] width 48 height 14
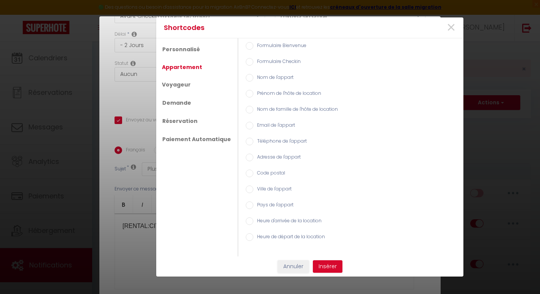
click at [266, 188] on label "Ville de l'appart" at bounding box center [272, 189] width 38 height 8
click at [253, 188] on input "Ville de l'appart" at bounding box center [250, 189] width 8 height 8
radio input "true"
click at [322, 272] on button "Insérer" at bounding box center [328, 266] width 30 height 13
checkbox input "false"
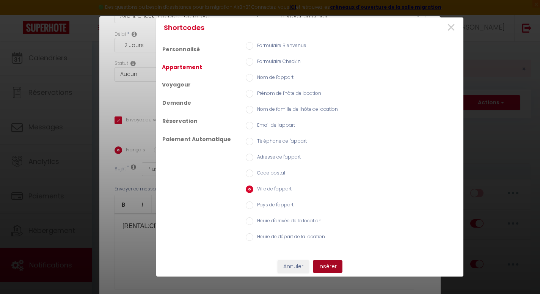
type input "Plus que 2 jours avant votre arrivée à [RENTAL:CITY] ✨"
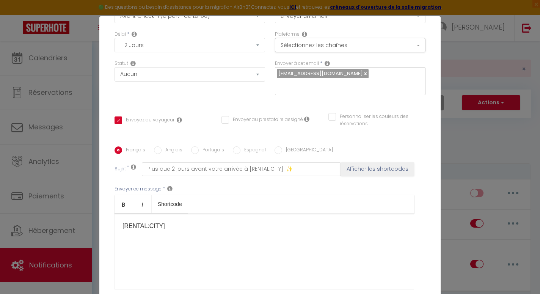
click at [186, 229] on p "[RENTAL:CITY]" at bounding box center [263, 225] width 283 height 9
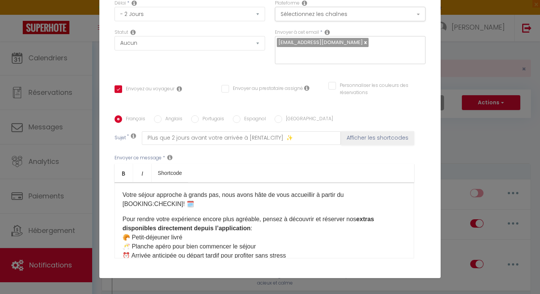
scroll to position [81, 0]
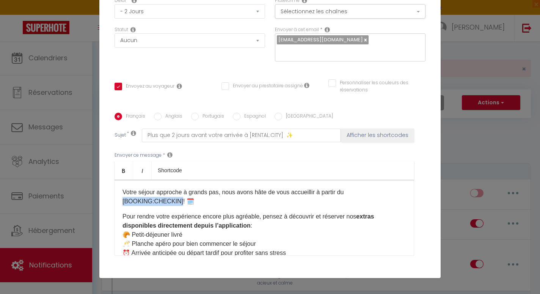
drag, startPoint x: 403, startPoint y: 193, endPoint x: 348, endPoint y: 192, distance: 54.6
click at [348, 192] on p "Votre séjour approche à grands pas, nous avons hâte de vous accueillir à partir…" at bounding box center [263, 197] width 283 height 18
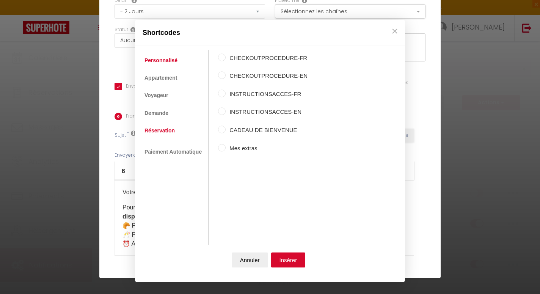
click at [160, 128] on link "Réservation" at bounding box center [160, 131] width 38 height 14
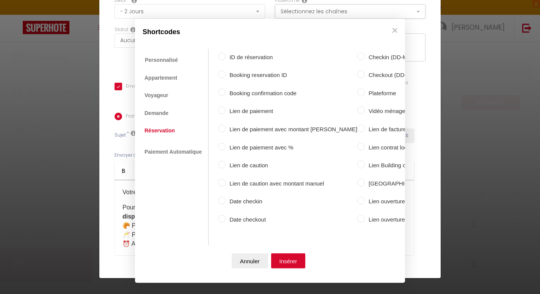
click at [254, 202] on label "Date checkin" at bounding box center [291, 201] width 132 height 9
click at [225, 202] on input "Date checkin" at bounding box center [222, 201] width 8 height 8
radio input "true"
click at [280, 261] on button "Insérer" at bounding box center [288, 260] width 34 height 15
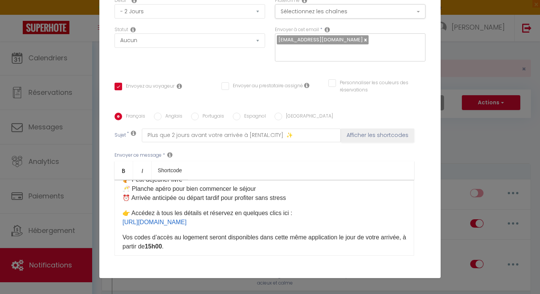
scroll to position [57, 0]
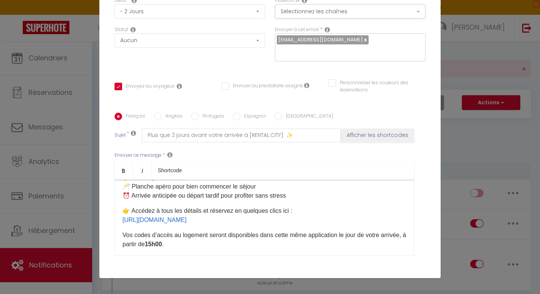
click at [323, 220] on p "👉 Accédez à tous les détails et réservez en quelques clics ici : [URL][DOMAIN_N…" at bounding box center [263, 215] width 283 height 18
drag, startPoint x: 323, startPoint y: 220, endPoint x: 316, endPoint y: 206, distance: 15.3
click at [316, 206] on p "👉 Accédez à tous les détails et réservez en quelques clics ici : [URL][DOMAIN_N…" at bounding box center [263, 215] width 283 height 18
click at [318, 217] on p "👉 Accédez à tous les détails et réservez en quelques clics ici : [URL][DOMAIN_N…" at bounding box center [263, 215] width 283 height 18
drag, startPoint x: 318, startPoint y: 219, endPoint x: 318, endPoint y: 213, distance: 6.8
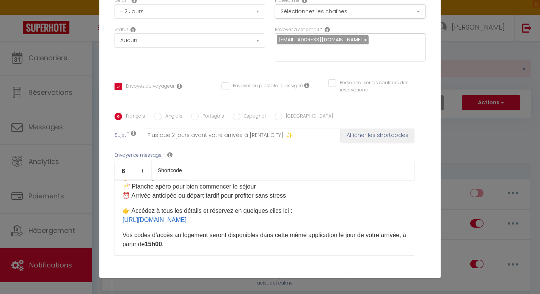
click at [318, 213] on p "👉 Accédez à tous les détails et réservez en quelques clics ici : [URL][DOMAIN_N…" at bounding box center [263, 215] width 283 height 18
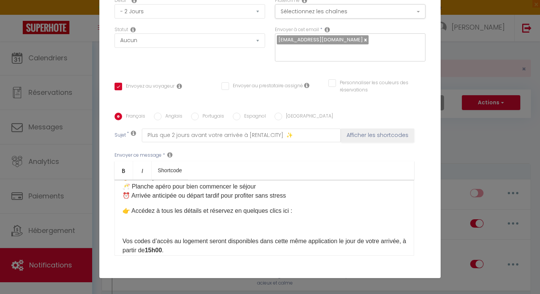
click at [380, 142] on button "Afficher les shortcodes" at bounding box center [377, 135] width 73 height 14
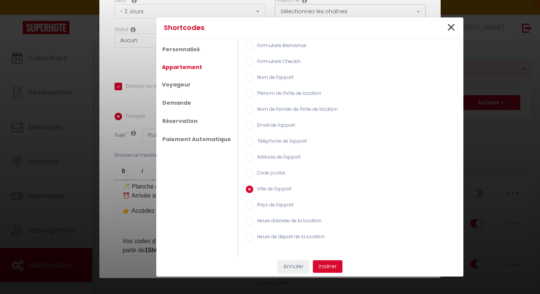
click at [450, 28] on span "×" at bounding box center [450, 27] width 9 height 23
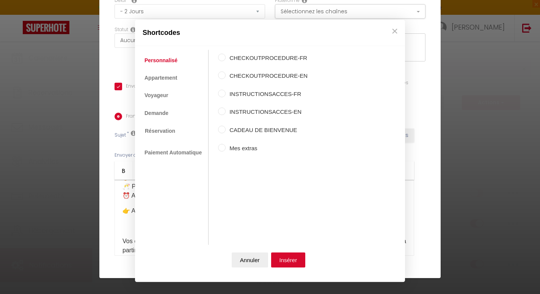
click at [257, 94] on label "INSTRUCTIONSACCES-FR" at bounding box center [266, 93] width 82 height 9
click at [225, 94] on input "INSTRUCTIONSACCES-FR" at bounding box center [222, 93] width 8 height 8
radio input "true"
click at [288, 260] on button "Insérer" at bounding box center [288, 259] width 34 height 15
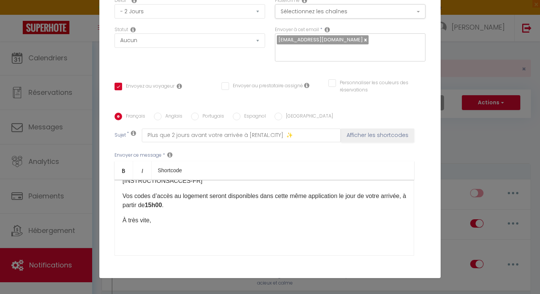
scroll to position [102, 0]
click at [310, 225] on div "Votre séjour approche à grands pas, nous avons hâte de vous accueillir à partir…" at bounding box center [263, 218] width 299 height 76
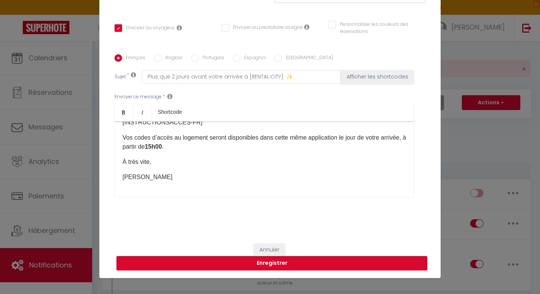
scroll to position [139, 0]
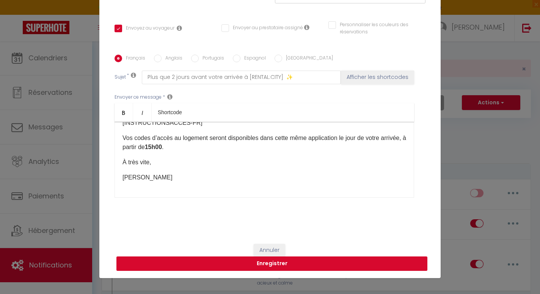
click at [307, 262] on button "Enregistrer" at bounding box center [271, 263] width 311 height 14
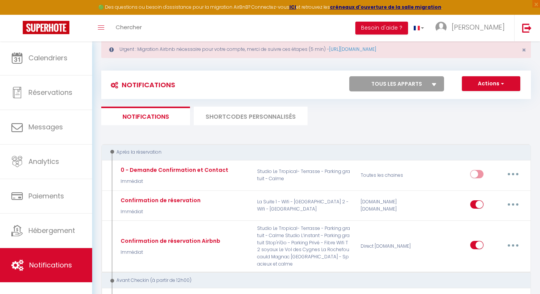
scroll to position [0, 0]
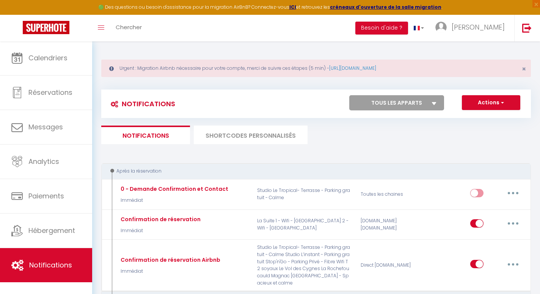
click at [497, 105] on button "Actions" at bounding box center [491, 102] width 58 height 15
click at [485, 118] on link "Nouvelle Notification" at bounding box center [480, 119] width 79 height 10
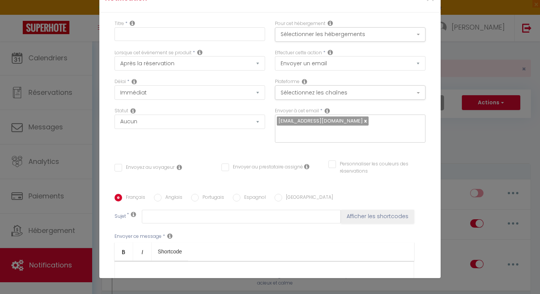
scroll to position [128, 0]
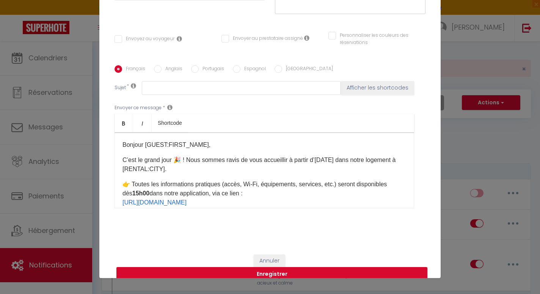
click at [216, 142] on p "Bonjour [GUEST:FIRST_NAME]," at bounding box center [263, 144] width 283 height 9
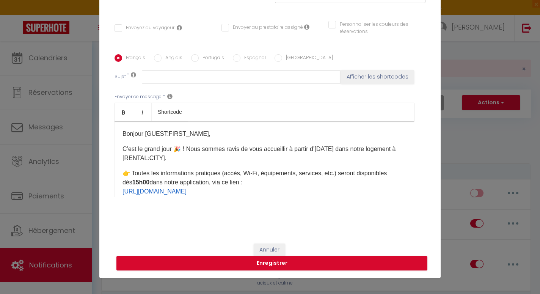
scroll to position [139, 0]
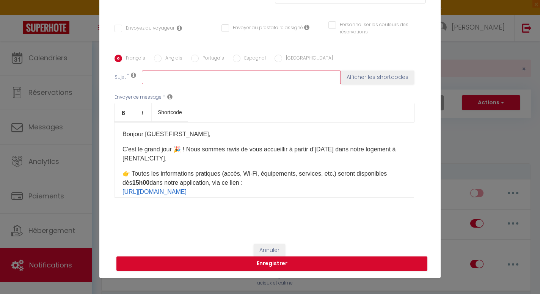
click at [264, 81] on input "text" at bounding box center [241, 77] width 199 height 14
paste input "Bienvenue à [RENTAL:CITY] – Infos d’arrivée disponibles dès 15h00"
drag, startPoint x: 216, startPoint y: 76, endPoint x: 180, endPoint y: 74, distance: 36.1
click at [180, 74] on input "Bienvenue à [RENTAL:CITY] – Infos d’arrivée disponibles dès 15h00" at bounding box center [241, 77] width 199 height 14
click at [362, 77] on button "Afficher les shortcodes" at bounding box center [377, 77] width 73 height 14
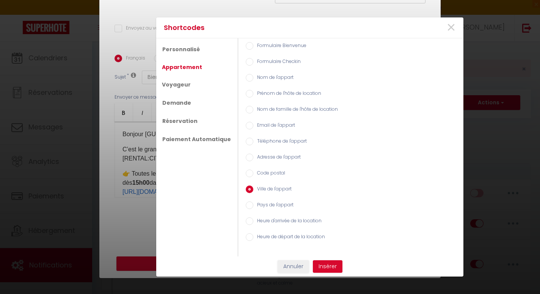
click at [322, 259] on div "Shortcodes × Personnalisé Appartement Voyageur Demande Réservation Paiement Aut…" at bounding box center [309, 146] width 307 height 259
click at [323, 265] on button "Insérer" at bounding box center [328, 266] width 30 height 13
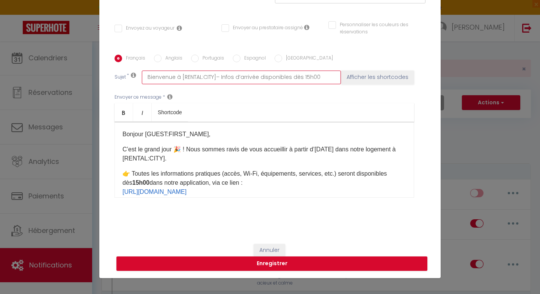
click at [216, 78] on input "Bienvenue à [RENTAL:CITY]– Infos d’arrivée disponibles dès 15h00" at bounding box center [241, 77] width 199 height 14
click at [229, 141] on div "Bonjour [GUEST:FIRST_NAME], C’est le grand jour 🎉 ! Nous sommes ravis de vous a…" at bounding box center [263, 160] width 299 height 76
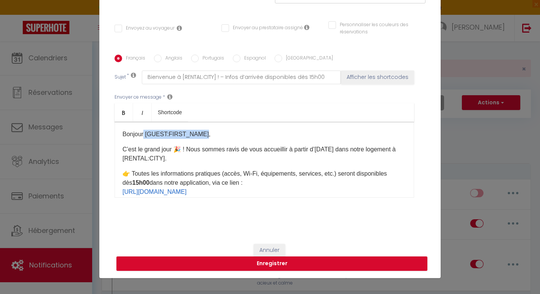
drag, startPoint x: 202, startPoint y: 134, endPoint x: 146, endPoint y: 132, distance: 56.2
click at [146, 132] on p "Bonjour [GUEST:FIRST_NAME]," at bounding box center [263, 134] width 283 height 9
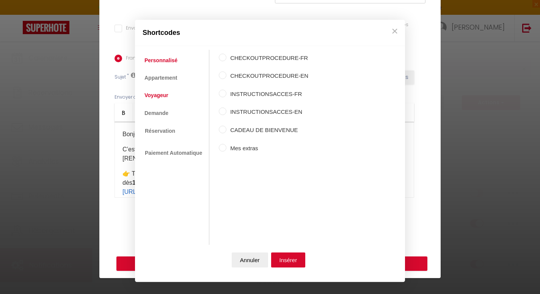
click at [165, 94] on link "Voyageur" at bounding box center [156, 96] width 31 height 14
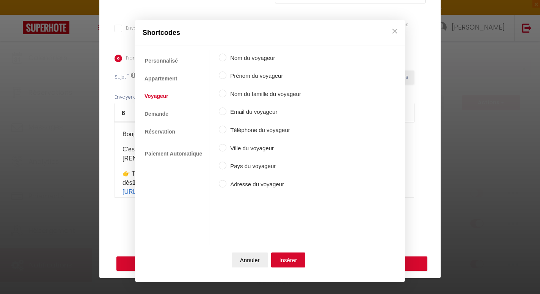
click at [241, 78] on label "Prénom du voyageur" at bounding box center [263, 76] width 75 height 9
click at [226, 78] on input "Prénom du voyageur" at bounding box center [223, 76] width 8 height 8
click at [288, 262] on button "Insérer" at bounding box center [288, 259] width 34 height 15
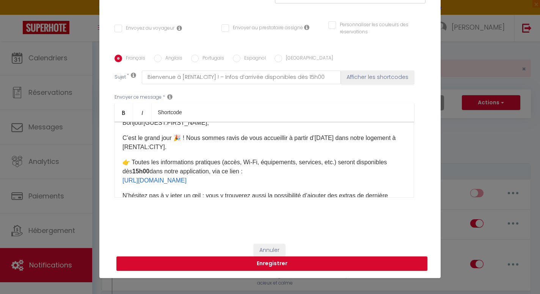
scroll to position [16, 0]
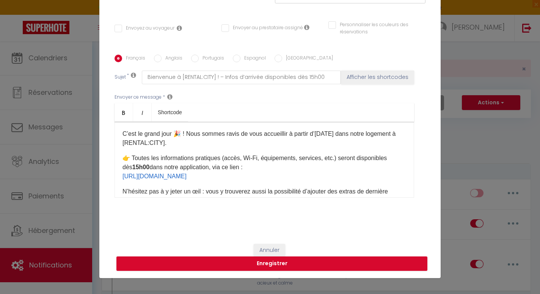
drag, startPoint x: 194, startPoint y: 143, endPoint x: 149, endPoint y: 145, distance: 45.5
click at [149, 145] on p "C’est le grand jour 🎉 ! Nous sommes ravis de vous accueillir à partir d’[DATE] …" at bounding box center [263, 138] width 283 height 18
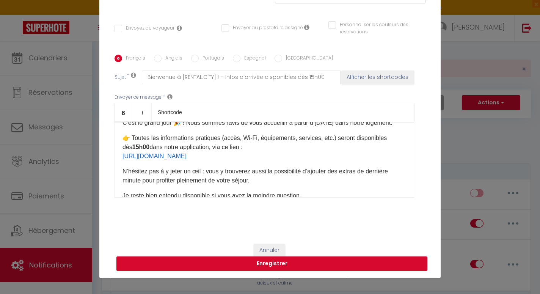
scroll to position [27, 0]
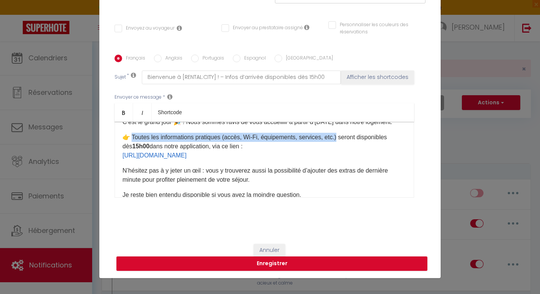
drag, startPoint x: 341, startPoint y: 147, endPoint x: 134, endPoint y: 146, distance: 207.7
click at [133, 146] on p "👉 Toutes les informations pratiques (accès, Wi-Fi, équipements, services, etc.)…" at bounding box center [263, 146] width 283 height 27
drag, startPoint x: 244, startPoint y: 157, endPoint x: 133, endPoint y: 146, distance: 111.5
click at [133, 146] on p "👉 Toutes les informations pratiques (accès, Wi-Fi, équipements, services, etc.)…" at bounding box center [263, 146] width 283 height 27
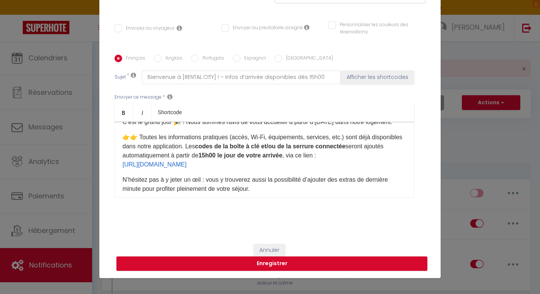
click at [133, 146] on p "👉 👉 Toutes les informations pratiques (accès, Wi-Fi, équipements, services, etc…" at bounding box center [263, 151] width 283 height 36
click at [170, 165] on p "👉 Toutes les informations pratiques (accès, Wi-Fi, équipements, services, etc.)…" at bounding box center [263, 151] width 283 height 36
drag, startPoint x: 291, startPoint y: 165, endPoint x: 221, endPoint y: 166, distance: 69.7
click at [221, 166] on p "👉 Toutes les informations pratiques (accès, Wi-Fi, équipements, services, etc.)…" at bounding box center [263, 151] width 283 height 36
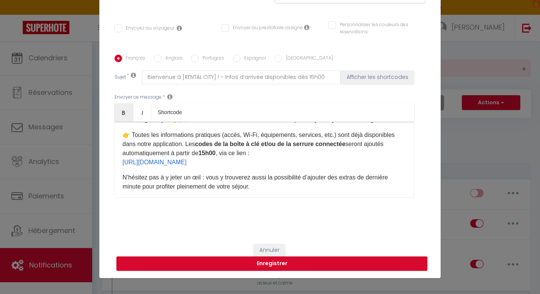
click at [276, 163] on p "👉 Toutes les informations pratiques (accès, Wi-Fi, équipements, services, etc.)…" at bounding box center [263, 148] width 283 height 36
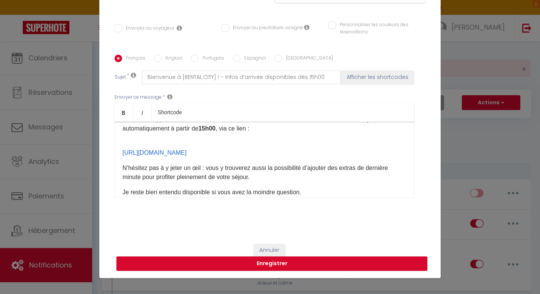
scroll to position [55, 0]
drag, startPoint x: 310, startPoint y: 161, endPoint x: 291, endPoint y: 147, distance: 23.7
click at [291, 147] on p "[URL][DOMAIN_NAME]" at bounding box center [263, 147] width 283 height 18
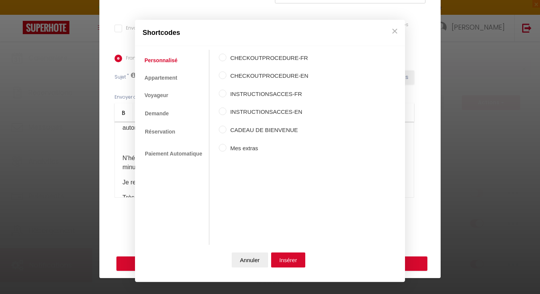
click at [266, 92] on label "INSTRUCTIONSACCES-FR" at bounding box center [267, 93] width 82 height 9
click at [226, 92] on input "INSTRUCTIONSACCES-FR" at bounding box center [223, 93] width 8 height 8
click at [284, 258] on button "Insérer" at bounding box center [288, 259] width 34 height 15
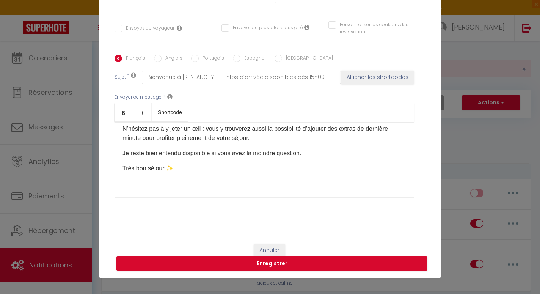
scroll to position [93, 0]
click at [306, 174] on div "Bonjour [GUEST:FIRST_NAME] ​ , C’est le grand jour 🎉 ! Nous sommes ravis de vou…" at bounding box center [263, 160] width 299 height 76
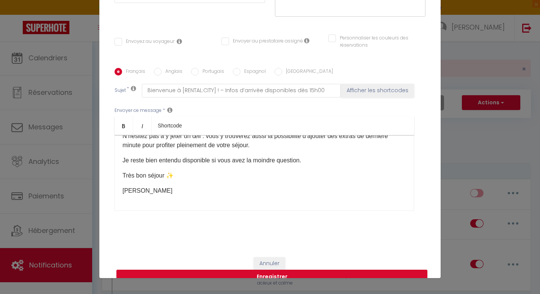
scroll to position [99, 0]
click at [280, 273] on button "Enregistrer" at bounding box center [271, 276] width 311 height 14
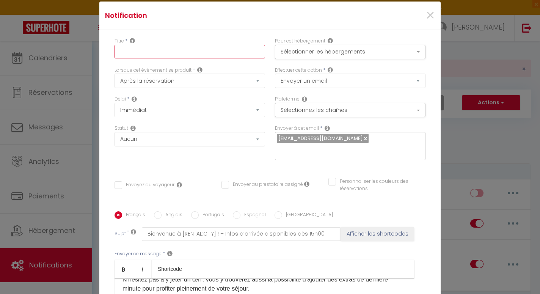
scroll to position [10, 0]
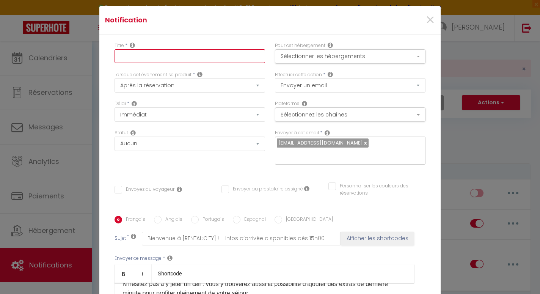
click at [189, 52] on input "text" at bounding box center [189, 56] width 150 height 14
click at [290, 60] on button "Sélectionner les hébergements" at bounding box center [350, 56] width 150 height 14
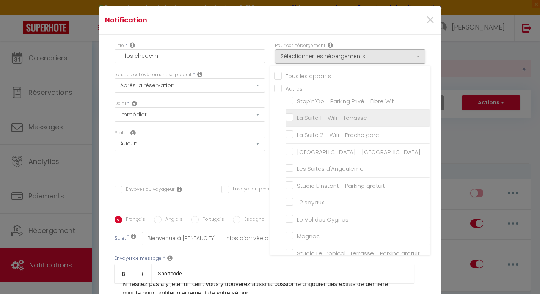
click at [290, 117] on input "La Suite 1 - Wifi - Terrasse" at bounding box center [357, 118] width 144 height 8
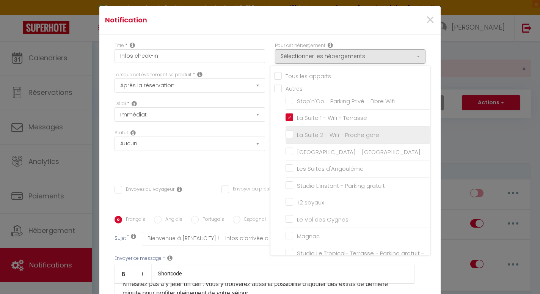
click at [290, 133] on input "La Suite 2 - Wifi - Proche gare" at bounding box center [357, 135] width 144 height 8
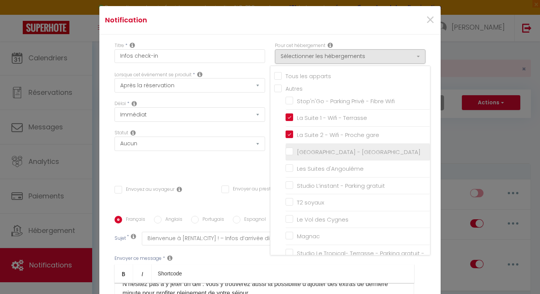
click at [290, 149] on input "[GEOGRAPHIC_DATA] - [GEOGRAPHIC_DATA]" at bounding box center [357, 152] width 144 height 8
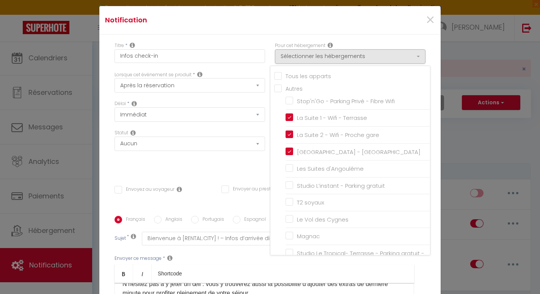
click at [372, 11] on div "Notification ×" at bounding box center [269, 20] width 341 height 28
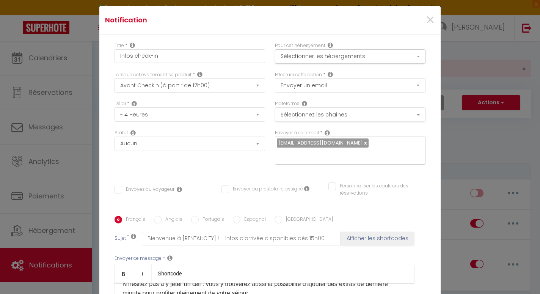
click at [312, 116] on button "Sélectionnez les chaînes" at bounding box center [350, 114] width 150 height 14
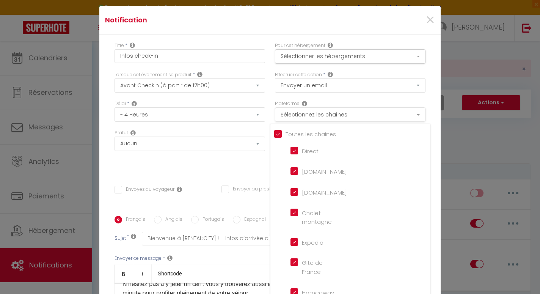
click at [312, 116] on button "Sélectionnez les chaînes" at bounding box center [350, 114] width 150 height 14
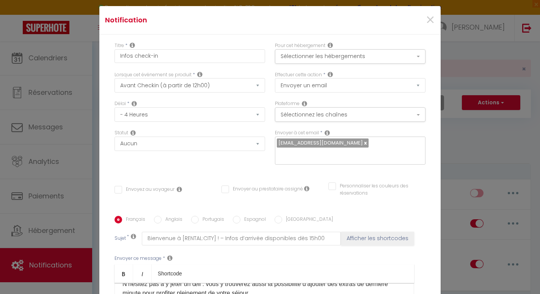
click at [245, 165] on div "Statut Aucun Si la réservation est payée Si réservation non payée Si la caution…" at bounding box center [190, 150] width 160 height 43
click at [320, 56] on button "Sélectionner les hébergements" at bounding box center [350, 56] width 150 height 14
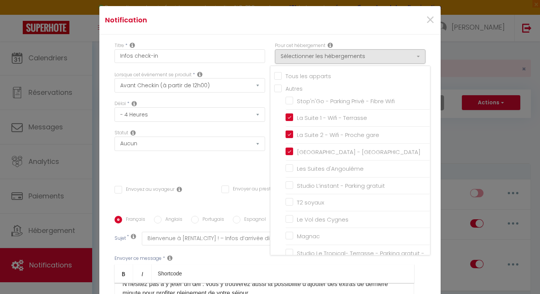
click at [349, 34] on div "Titre * Infos check-in Pour cet hébergement Sélectionner les hébergements Tous …" at bounding box center [269, 215] width 341 height 363
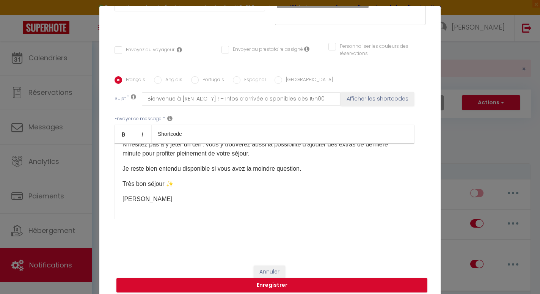
scroll to position [139, 0]
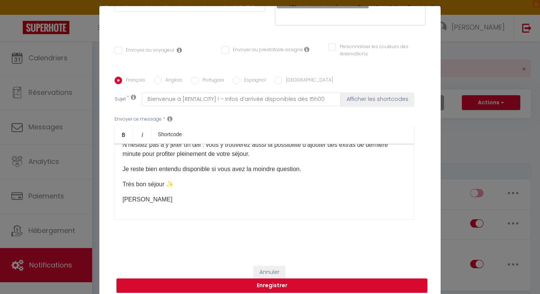
click at [289, 283] on button "Enregistrer" at bounding box center [271, 285] width 311 height 14
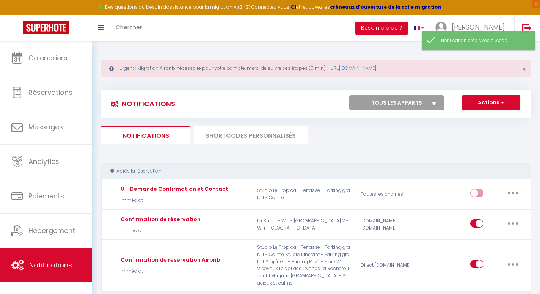
click at [322, 165] on div "Après la réservation" at bounding box center [315, 171] width 429 height 16
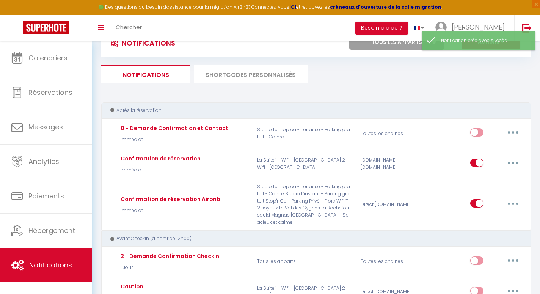
scroll to position [62, 0]
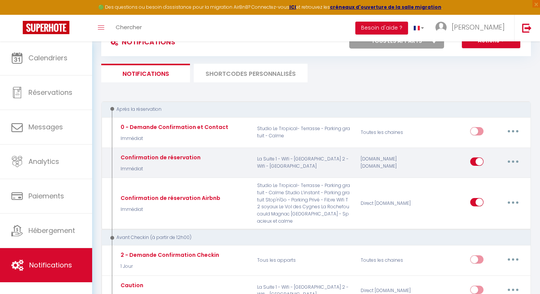
click at [523, 157] on button "button" at bounding box center [512, 161] width 21 height 12
click at [487, 180] on link "Editer" at bounding box center [493, 178] width 56 height 13
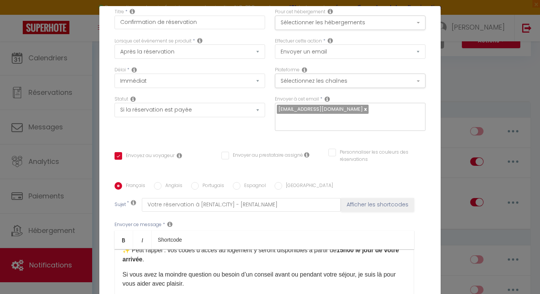
scroll to position [0, 0]
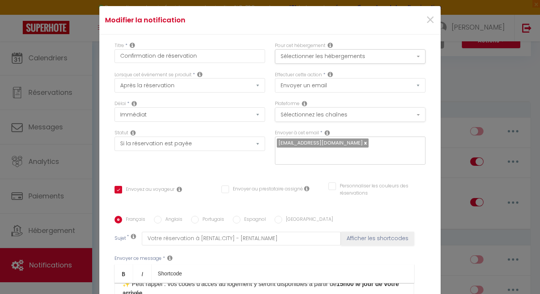
click at [316, 121] on button "Sélectionnez les chaînes" at bounding box center [350, 114] width 150 height 14
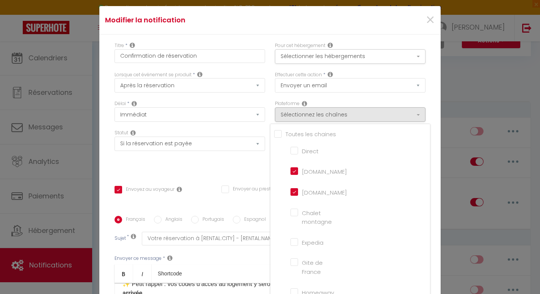
click at [315, 131] on input "Tous les apparts" at bounding box center [352, 134] width 156 height 8
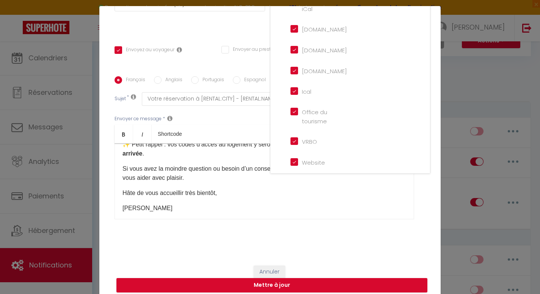
scroll to position [139, 0]
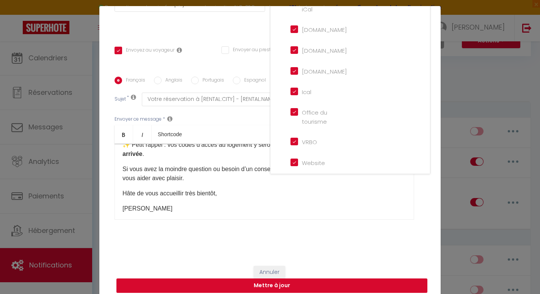
click at [269, 282] on button "Mettre à jour" at bounding box center [271, 285] width 311 height 14
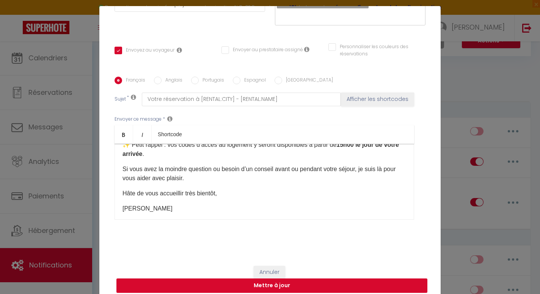
scroll to position [132, 0]
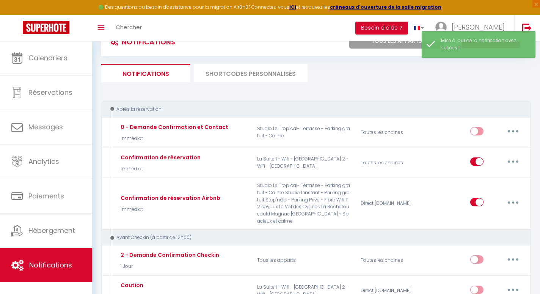
click at [467, 76] on ul "Notifications SHORTCODES PERSONNALISÉS" at bounding box center [315, 73] width 429 height 19
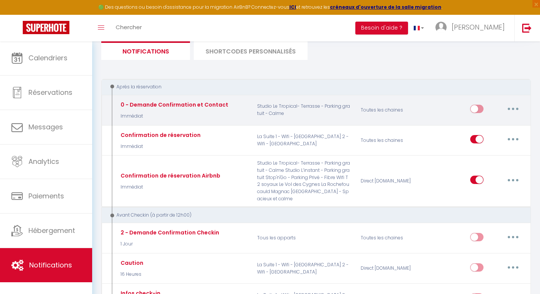
scroll to position [85, 0]
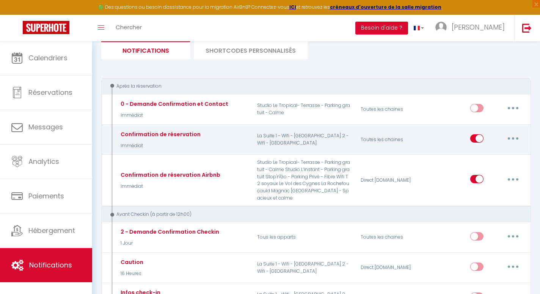
click at [508, 137] on button "button" at bounding box center [512, 138] width 21 height 12
click at [485, 182] on link "Tester" at bounding box center [493, 183] width 56 height 13
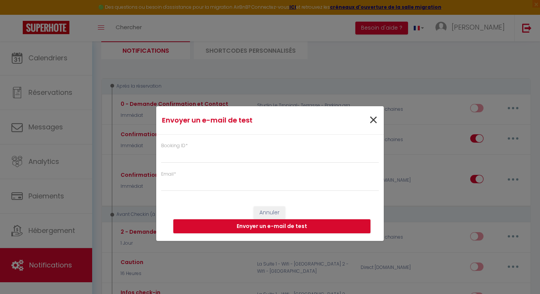
click at [375, 116] on span "×" at bounding box center [372, 120] width 9 height 23
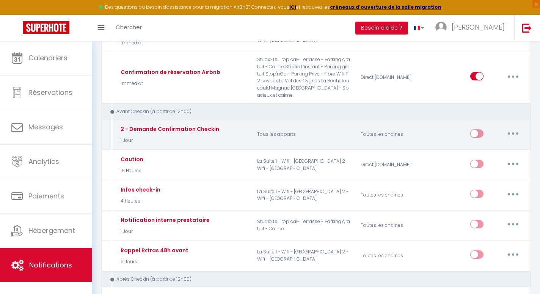
scroll to position [193, 0]
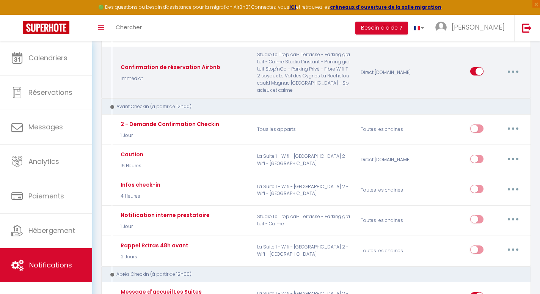
click at [514, 70] on icon "button" at bounding box center [513, 71] width 2 height 2
click at [485, 84] on link "Editer" at bounding box center [493, 88] width 56 height 13
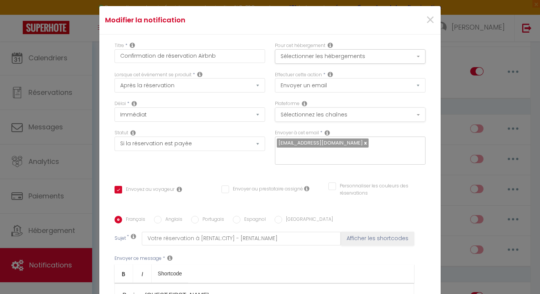
scroll to position [0, 0]
click at [371, 57] on button "Sélectionner les hébergements" at bounding box center [350, 56] width 150 height 14
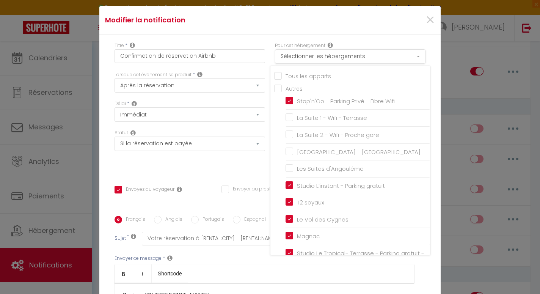
click at [371, 57] on button "Sélectionner les hébergements" at bounding box center [350, 56] width 150 height 14
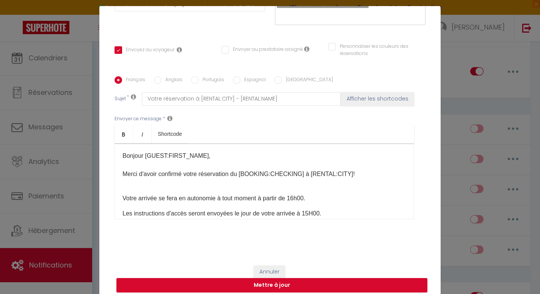
scroll to position [139, 0]
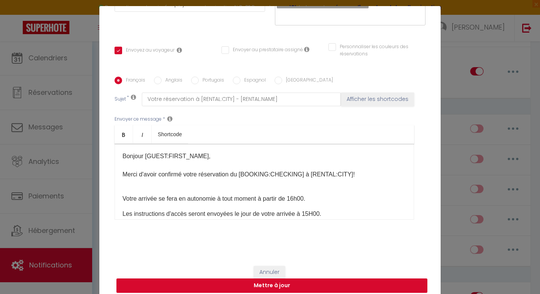
click at [273, 282] on button "Mettre à jour" at bounding box center [271, 285] width 311 height 14
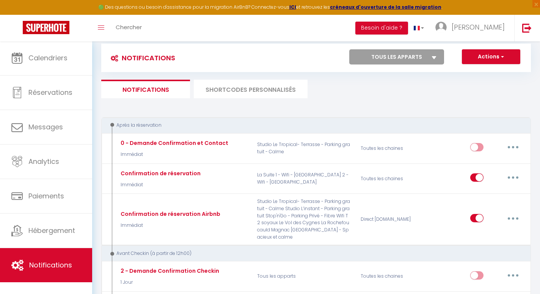
scroll to position [0, 0]
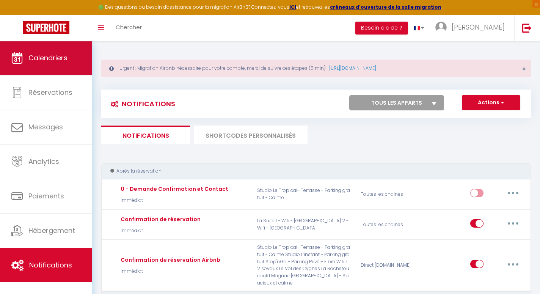
click at [60, 62] on span "Calendriers" at bounding box center [47, 57] width 39 height 9
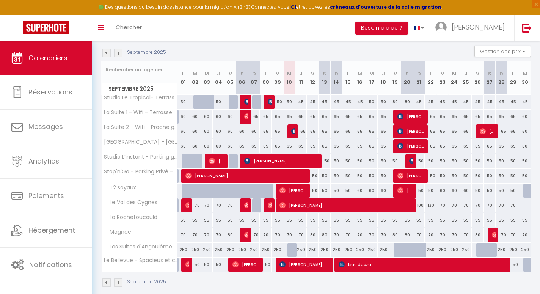
scroll to position [119, 0]
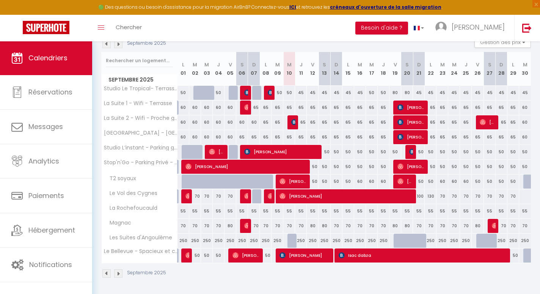
click at [290, 211] on div "55" at bounding box center [289, 211] width 12 height 14
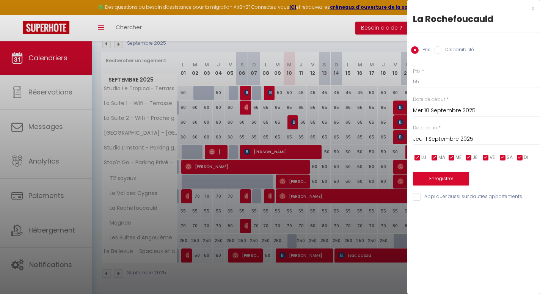
click at [446, 136] on input "Jeu 11 Septembre 2025" at bounding box center [476, 139] width 127 height 10
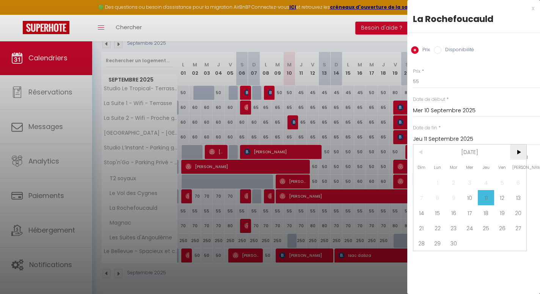
click at [517, 153] on span ">" at bounding box center [518, 151] width 16 height 15
click at [504, 240] on span "31" at bounding box center [502, 242] width 16 height 15
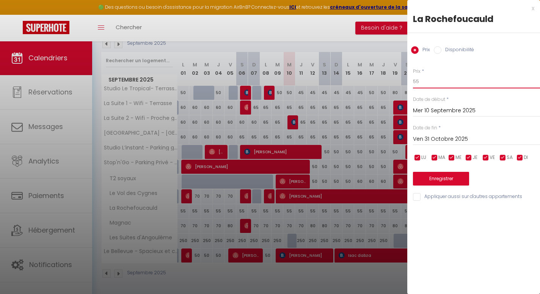
click at [450, 77] on input "55" at bounding box center [476, 82] width 127 height 14
click at [446, 184] on div "Prix * 50 Statut * Disponible Indisponible Date de début * [DATE] < [DATE] > Di…" at bounding box center [473, 129] width 133 height 143
click at [445, 184] on div "Prix * 50 Statut * Disponible Indisponible Date de début * [DATE] < [DATE] > Di…" at bounding box center [473, 129] width 133 height 143
click at [445, 175] on button "Enregistrer" at bounding box center [441, 179] width 56 height 14
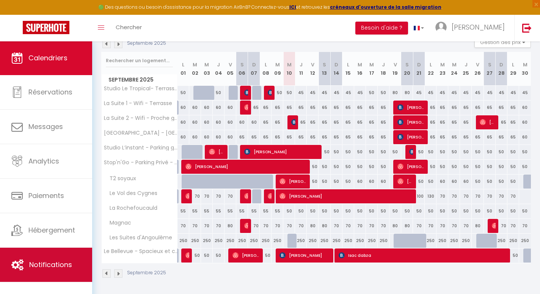
click at [74, 261] on link "Notifications" at bounding box center [46, 264] width 92 height 34
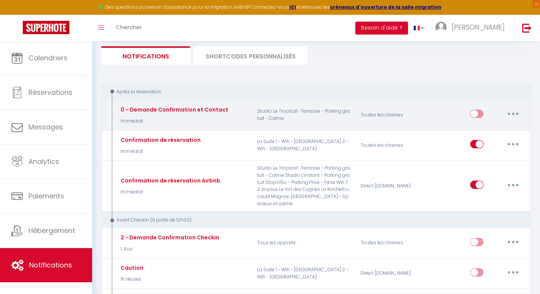
scroll to position [82, 0]
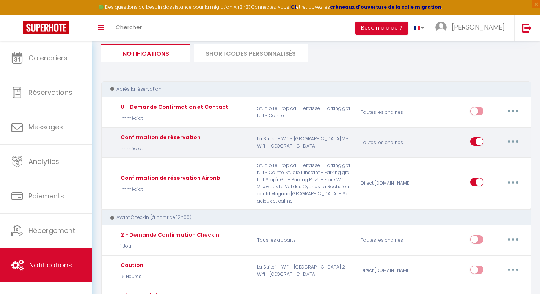
click at [505, 139] on button "button" at bounding box center [512, 141] width 21 height 12
click at [499, 157] on link "Editer" at bounding box center [493, 158] width 56 height 13
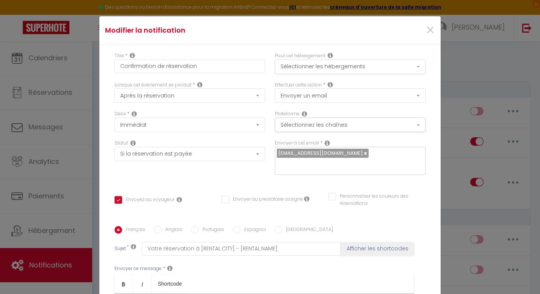
click at [404, 62] on button "Sélectionner les hébergements" at bounding box center [350, 66] width 150 height 14
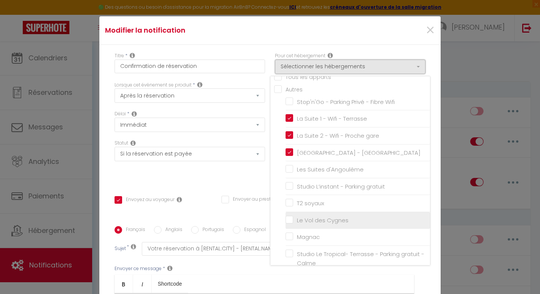
scroll to position [5, 0]
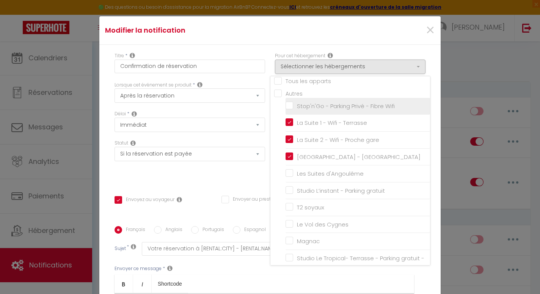
click at [362, 106] on input "Stop'n'Go - Parking Privé - Fibre Wifi" at bounding box center [357, 106] width 144 height 8
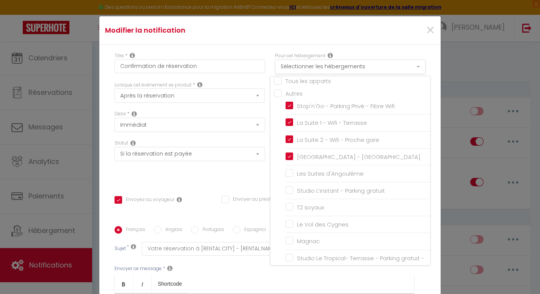
click at [388, 67] on button "Sélectionner les hébergements" at bounding box center [350, 66] width 150 height 14
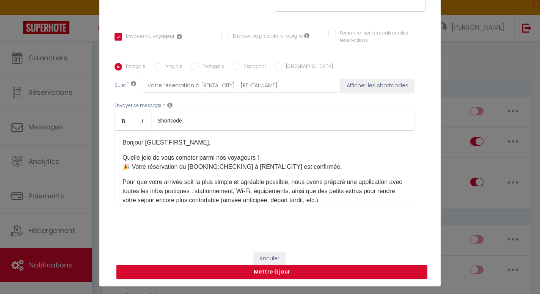
scroll to position [27, 0]
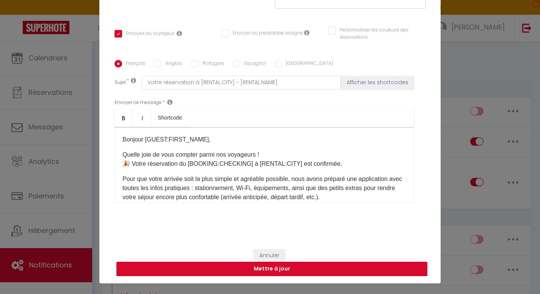
click at [301, 266] on button "Mettre à jour" at bounding box center [271, 268] width 311 height 14
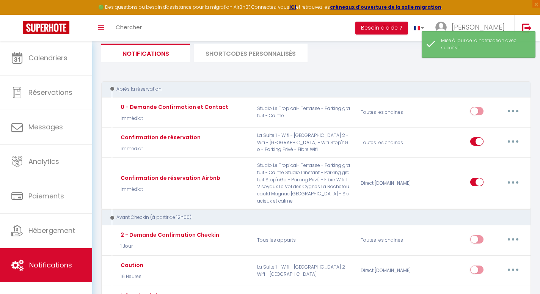
click at [246, 56] on li "SHORTCODES PERSONNALISÉS" at bounding box center [251, 53] width 114 height 19
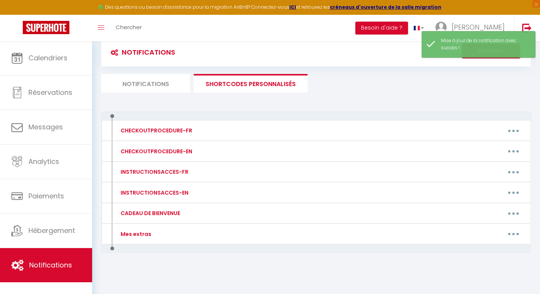
scroll to position [50, 0]
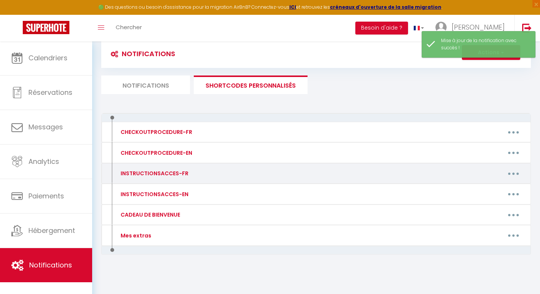
click at [215, 171] on div "INSTRUCTIONSACCES-FR" at bounding box center [166, 173] width 104 height 12
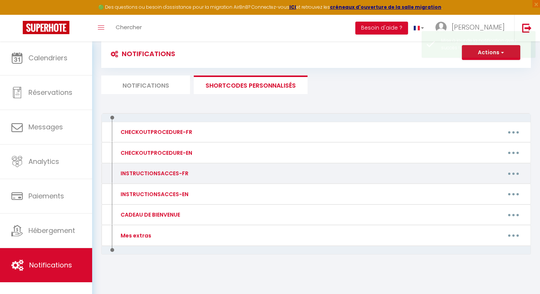
click at [514, 171] on button "button" at bounding box center [513, 173] width 21 height 12
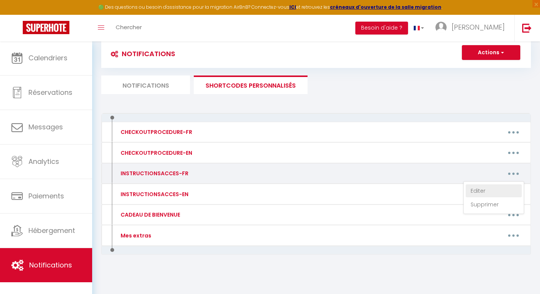
click at [495, 189] on link "Editer" at bounding box center [493, 190] width 56 height 13
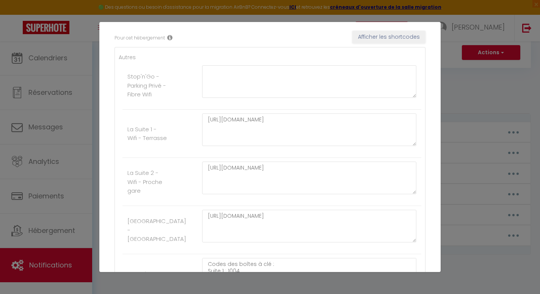
scroll to position [130, 0]
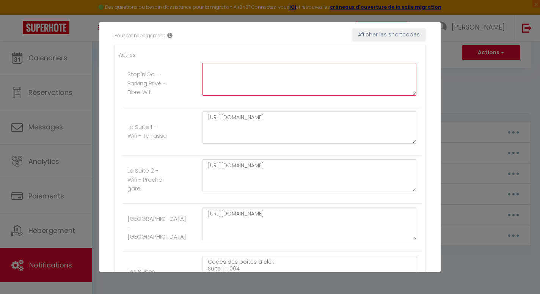
click at [329, 81] on textarea at bounding box center [309, 79] width 214 height 33
paste textarea "[URL][DOMAIN_NAME]"
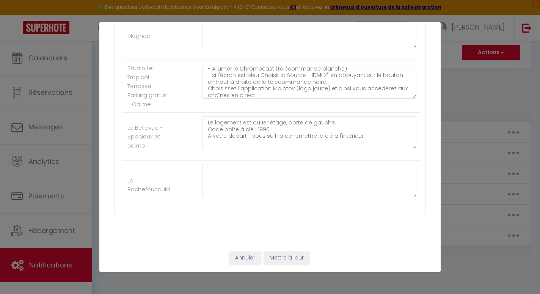
scroll to position [570, 0]
click at [287, 261] on button "Mettre à jour" at bounding box center [286, 257] width 45 height 13
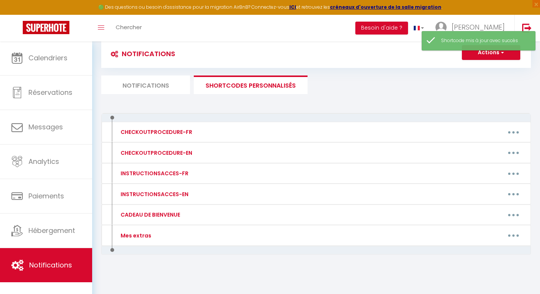
click at [138, 85] on li "Notifications" at bounding box center [145, 84] width 89 height 19
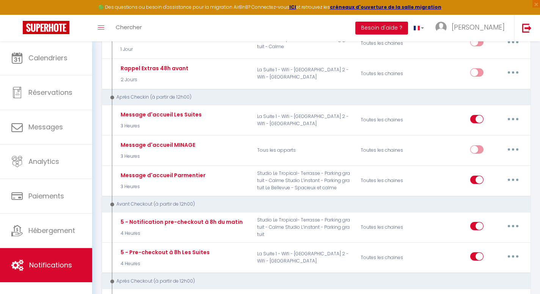
scroll to position [371, 0]
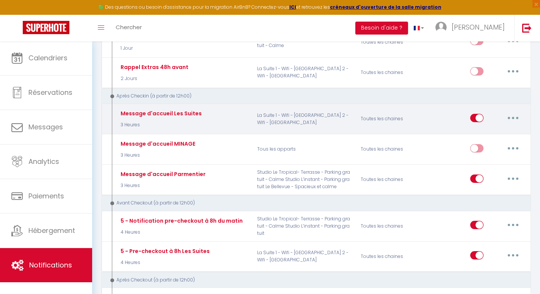
click at [517, 112] on button "button" at bounding box center [512, 118] width 21 height 12
click at [504, 128] on link "Editer" at bounding box center [493, 134] width 56 height 13
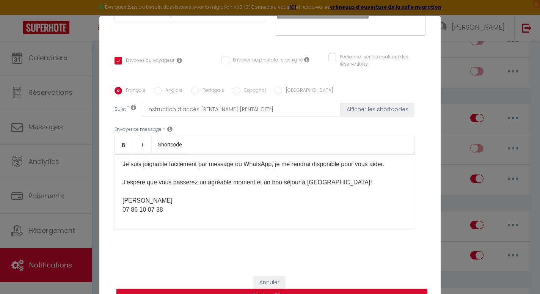
scroll to position [330, 0]
click at [459, 92] on div "Modifier la notification × Titre * Message d'accueil Les Suites Pour cet héberg…" at bounding box center [270, 147] width 540 height 294
click at [268, 284] on button "Annuler" at bounding box center [269, 282] width 31 height 13
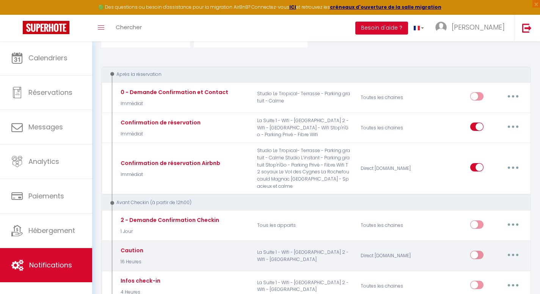
scroll to position [78, 0]
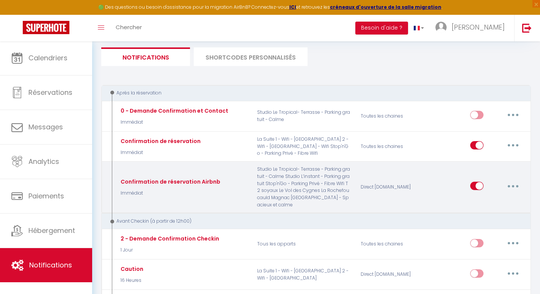
click at [513, 181] on button "button" at bounding box center [512, 186] width 21 height 12
click at [491, 203] on link "Editer" at bounding box center [493, 203] width 56 height 13
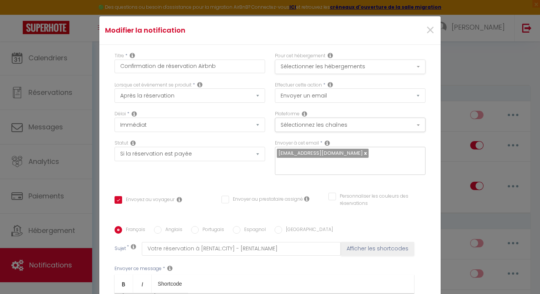
scroll to position [0, 0]
click at [323, 70] on button "Sélectionner les hébergements" at bounding box center [350, 66] width 150 height 14
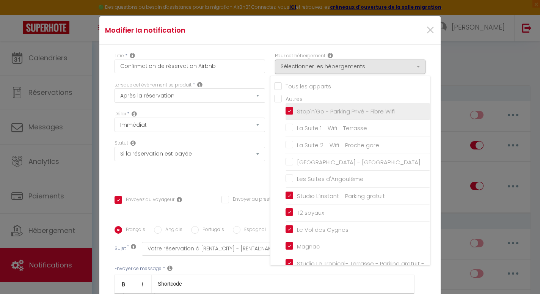
click at [290, 112] on input "Stop'n'Go - Parking Privé - Fibre Wifi" at bounding box center [357, 112] width 144 height 8
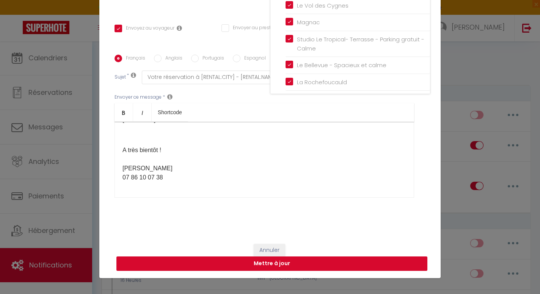
scroll to position [32, 0]
click at [277, 265] on button "Mettre à jour" at bounding box center [271, 263] width 311 height 14
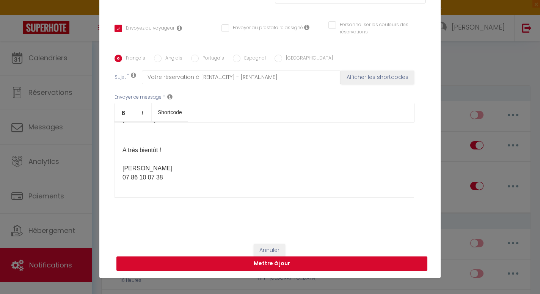
scroll to position [132, 0]
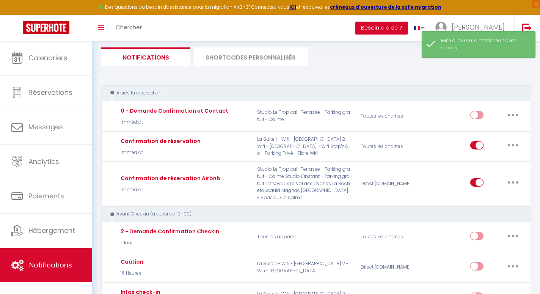
click at [344, 212] on div "Avant Checkin (à partir de 12h00)" at bounding box center [311, 213] width 407 height 7
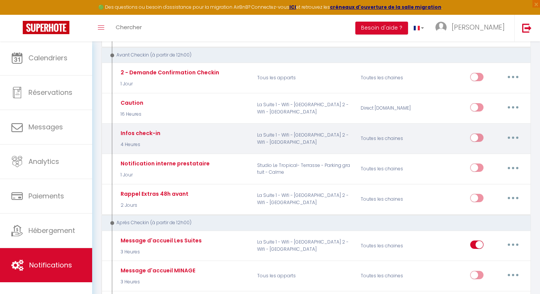
scroll to position [236, 0]
click at [509, 133] on button "button" at bounding box center [512, 138] width 21 height 12
click at [479, 151] on link "Editer" at bounding box center [493, 155] width 56 height 13
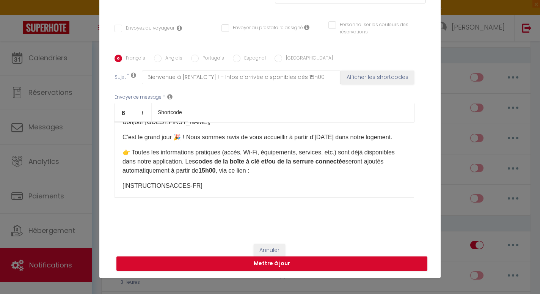
scroll to position [14, 0]
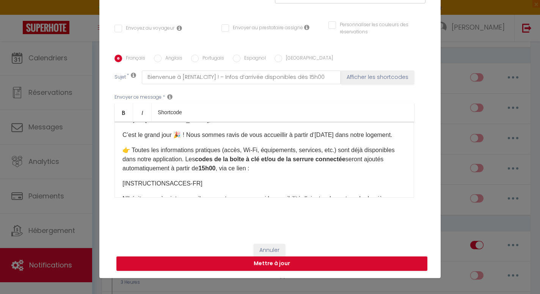
click at [363, 159] on p "👉 Toutes les informations pratiques (accès, Wi-Fi, équipements, services, etc.)…" at bounding box center [263, 159] width 283 height 27
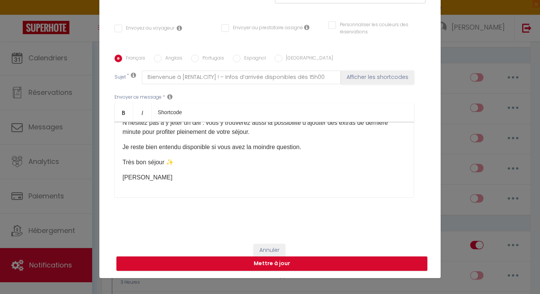
scroll to position [91, 0]
click at [320, 259] on button "Mettre à jour" at bounding box center [271, 263] width 311 height 14
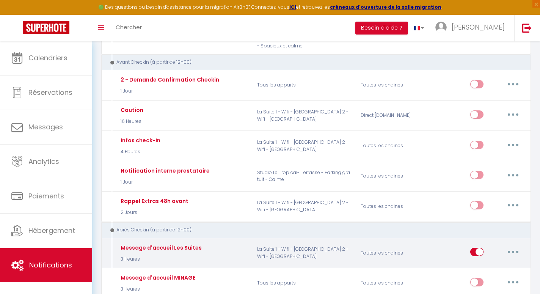
scroll to position [229, 0]
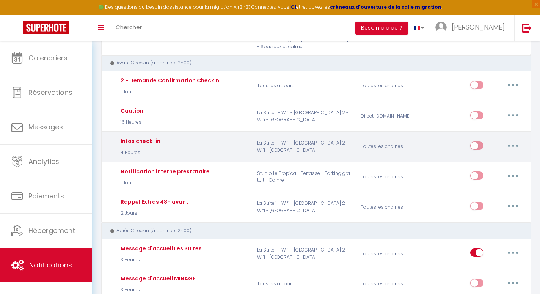
click at [515, 141] on button "button" at bounding box center [512, 145] width 21 height 12
click at [494, 161] on link "Editer" at bounding box center [493, 162] width 56 height 13
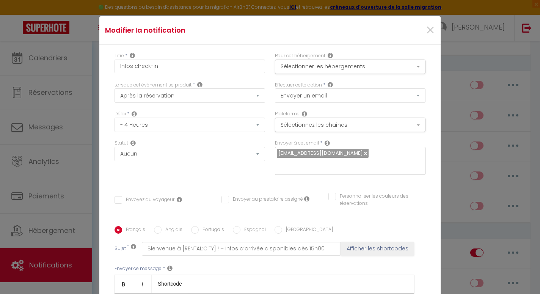
scroll to position [0, 0]
click at [400, 68] on button "Sélectionner les hébergements" at bounding box center [350, 66] width 150 height 14
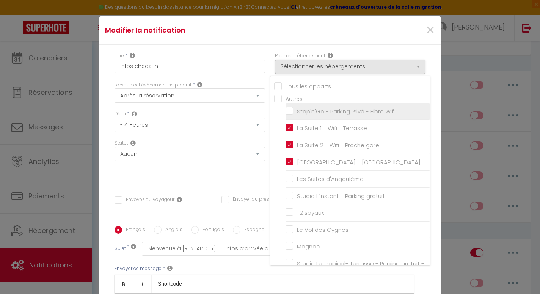
click at [385, 111] on input "Stop'n'Go - Parking Privé - Fibre Wifi" at bounding box center [357, 112] width 144 height 8
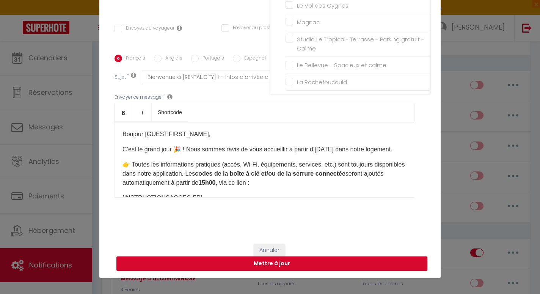
scroll to position [32, 0]
click at [314, 261] on button "Mettre à jour" at bounding box center [271, 263] width 311 height 14
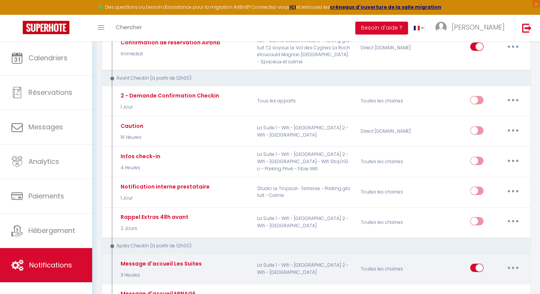
scroll to position [215, 0]
click at [476, 263] on input "checkbox" at bounding box center [476, 268] width 13 height 11
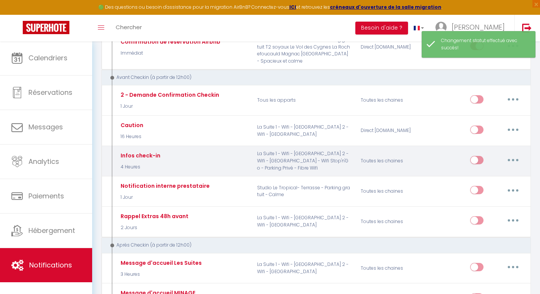
click at [475, 156] on input "checkbox" at bounding box center [476, 161] width 13 height 11
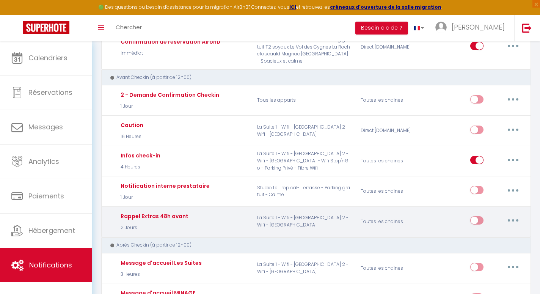
click at [514, 219] on icon "button" at bounding box center [513, 220] width 2 height 2
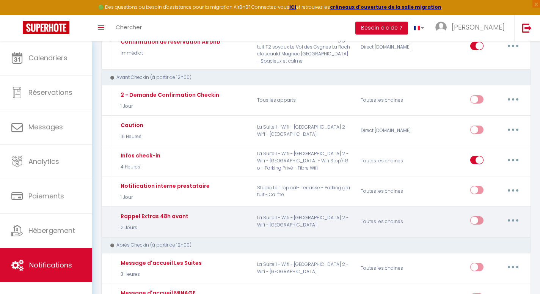
click at [512, 219] on icon "button" at bounding box center [513, 220] width 2 height 2
click at [487, 232] on link "Editer" at bounding box center [493, 237] width 56 height 13
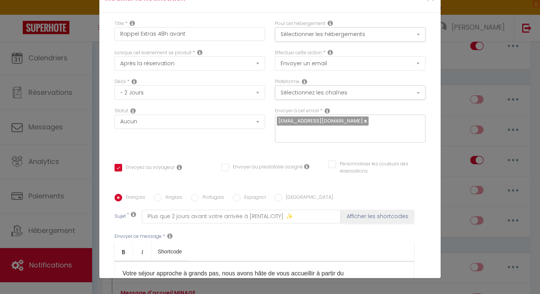
scroll to position [0, 0]
click at [408, 21] on div "Pour cet hébergement Sélectionner les hébergements Tous les apparts Autres Stop…" at bounding box center [350, 31] width 150 height 22
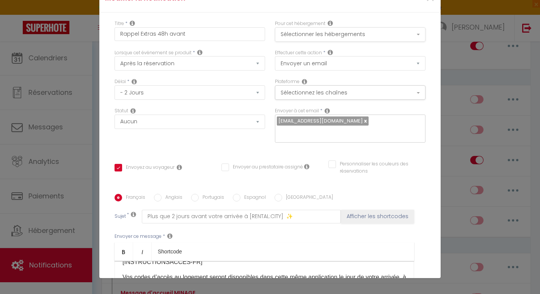
click at [418, 38] on button "Sélectionner les hébergements" at bounding box center [350, 34] width 150 height 14
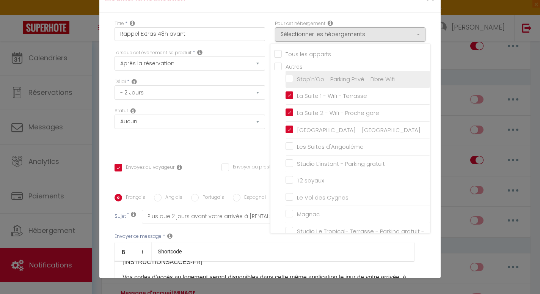
click at [366, 79] on input "Stop'n'Go - Parking Privé - Fibre Wifi" at bounding box center [357, 79] width 144 height 8
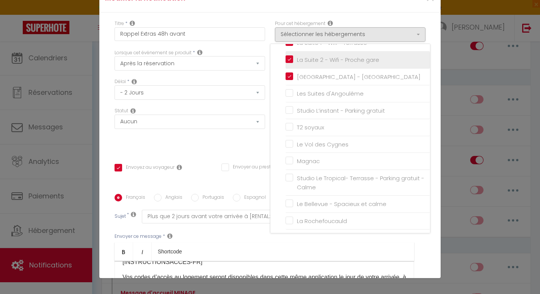
scroll to position [53, 0]
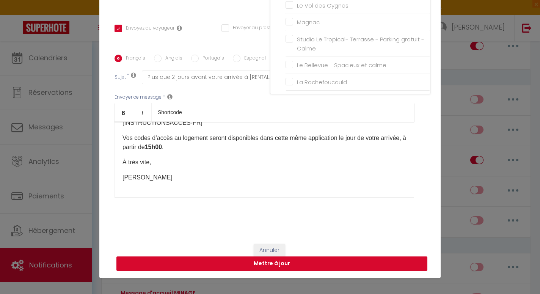
click at [309, 263] on button "Mettre à jour" at bounding box center [271, 263] width 311 height 14
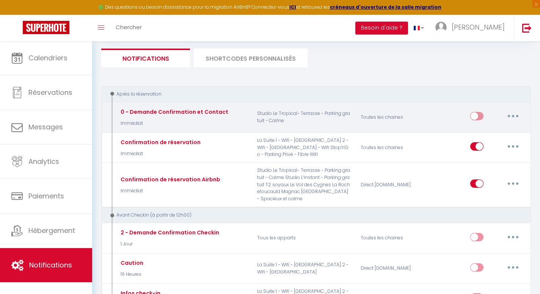
scroll to position [0, 0]
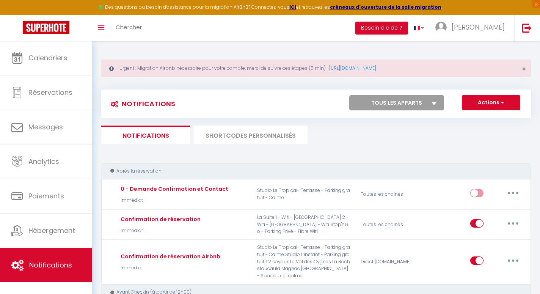
click at [240, 133] on li "SHORTCODES PERSONNALISÉS" at bounding box center [251, 134] width 114 height 19
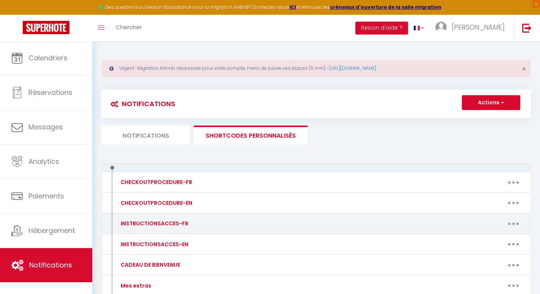
click at [211, 221] on div "INSTRUCTIONSACCES-FR" at bounding box center [166, 223] width 104 height 12
click at [515, 222] on button "button" at bounding box center [513, 223] width 21 height 12
click at [499, 241] on link "Editer" at bounding box center [493, 240] width 56 height 13
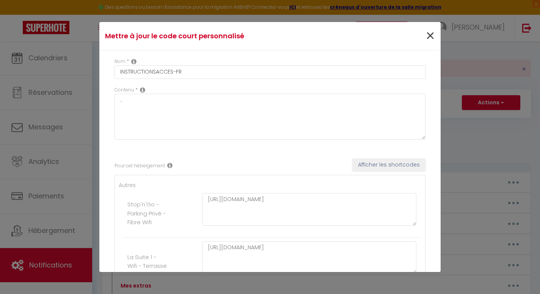
click at [431, 37] on span "×" at bounding box center [429, 36] width 9 height 23
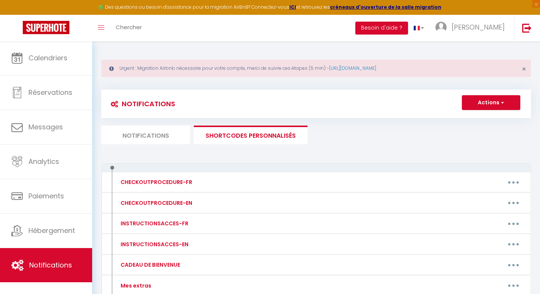
click at [402, 150] on div "Notifications Actions Nouvelle Notification Exporter Importer Tous les apparts …" at bounding box center [315, 209] width 429 height 254
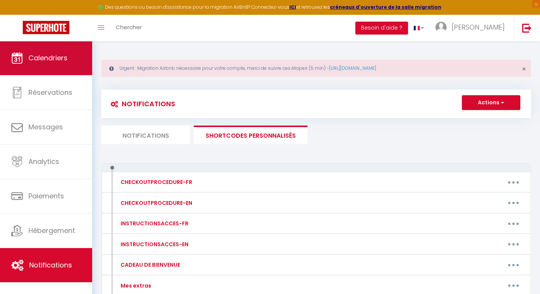
click at [66, 61] on span "Calendriers" at bounding box center [47, 57] width 39 height 9
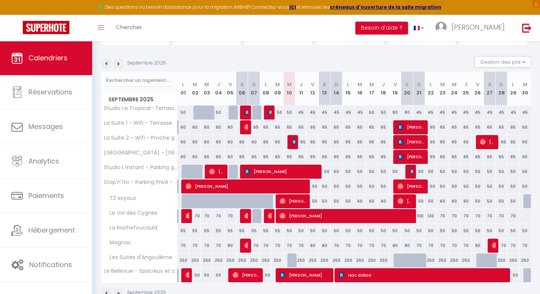
scroll to position [101, 0]
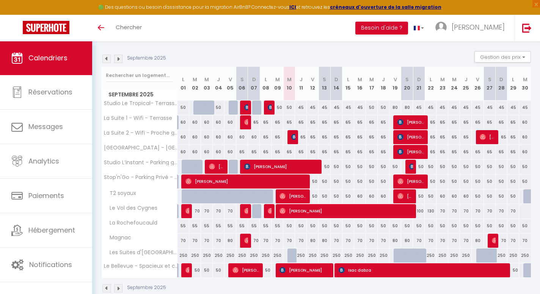
scroll to position [87, 0]
